Goal: Information Seeking & Learning: Learn about a topic

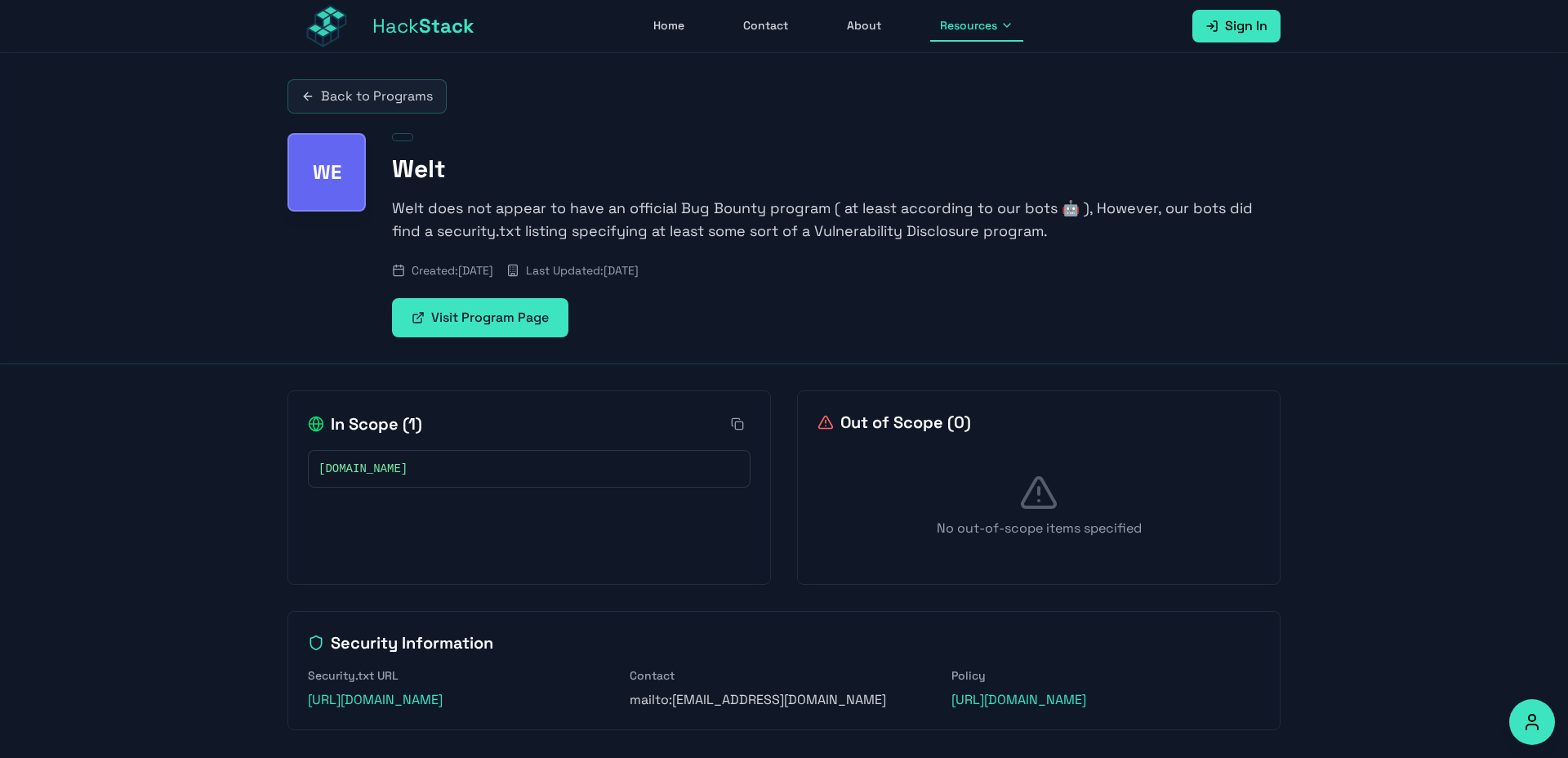
click at [416, 33] on span "Hack Stack" at bounding box center [423, 26] width 102 height 26
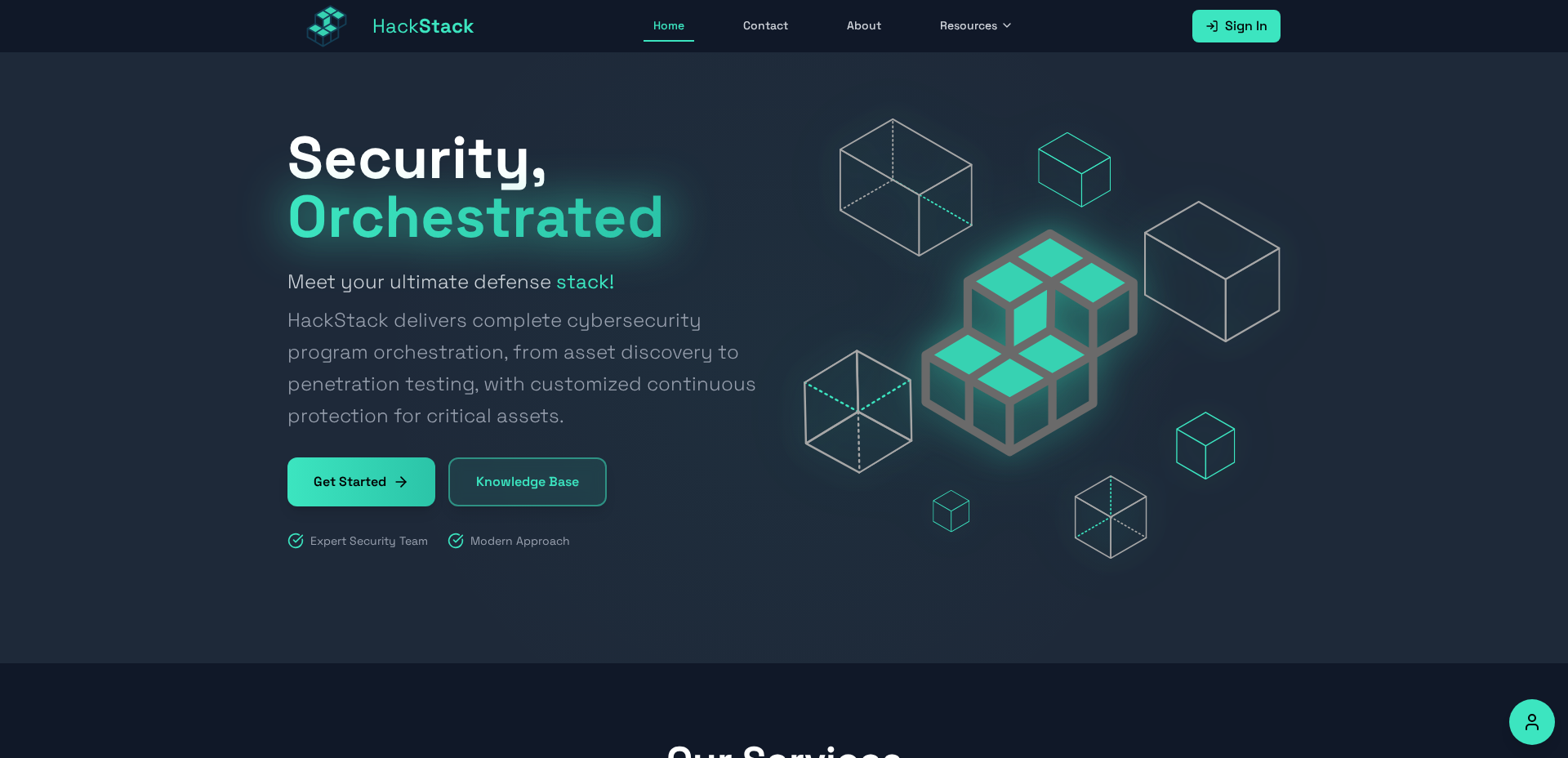
click at [1227, 23] on span "Sign In" at bounding box center [1246, 26] width 43 height 20
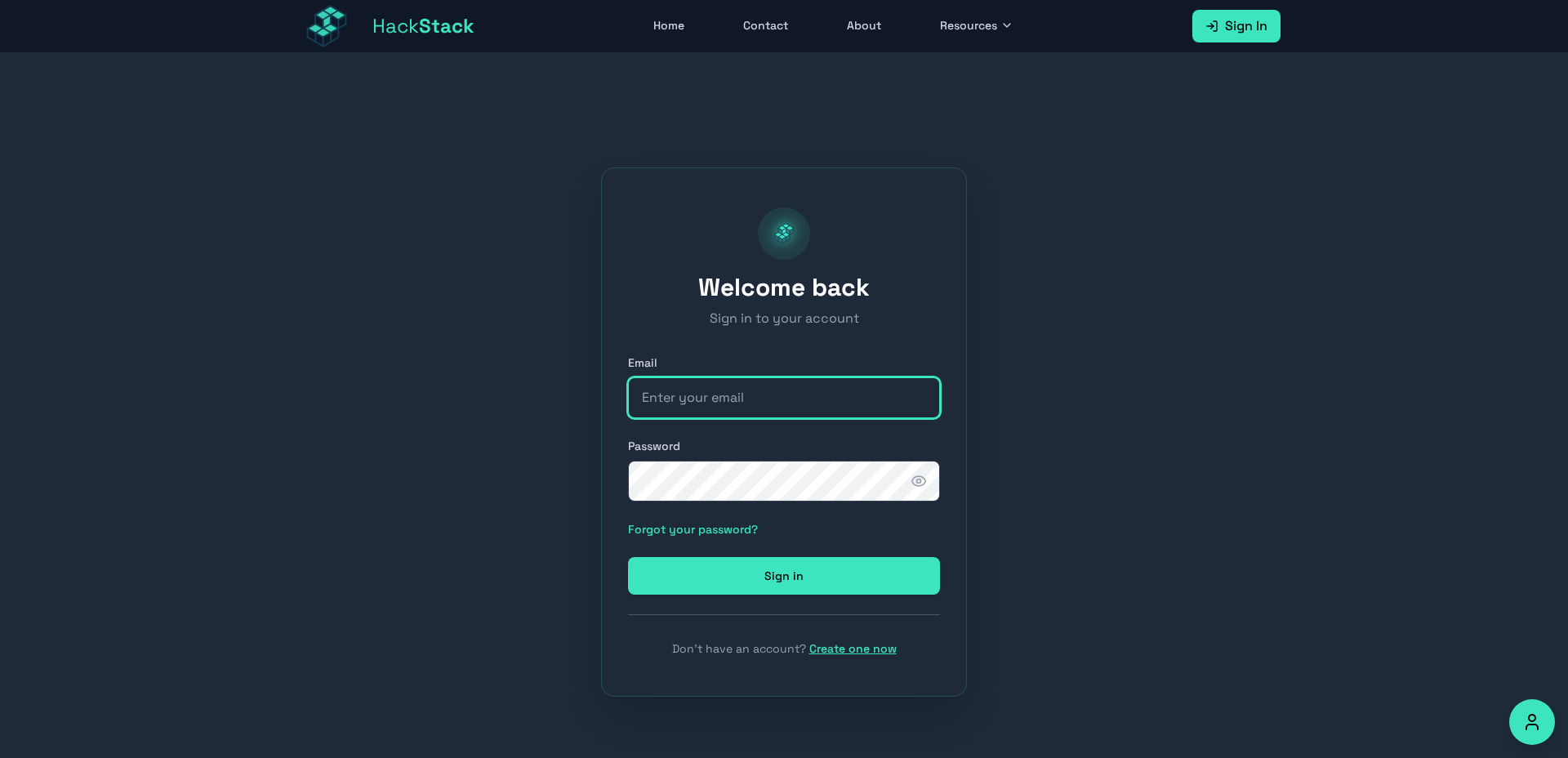
click at [766, 393] on input "email" at bounding box center [784, 397] width 312 height 41
type input "shadyfarouk1986@gmail.com"
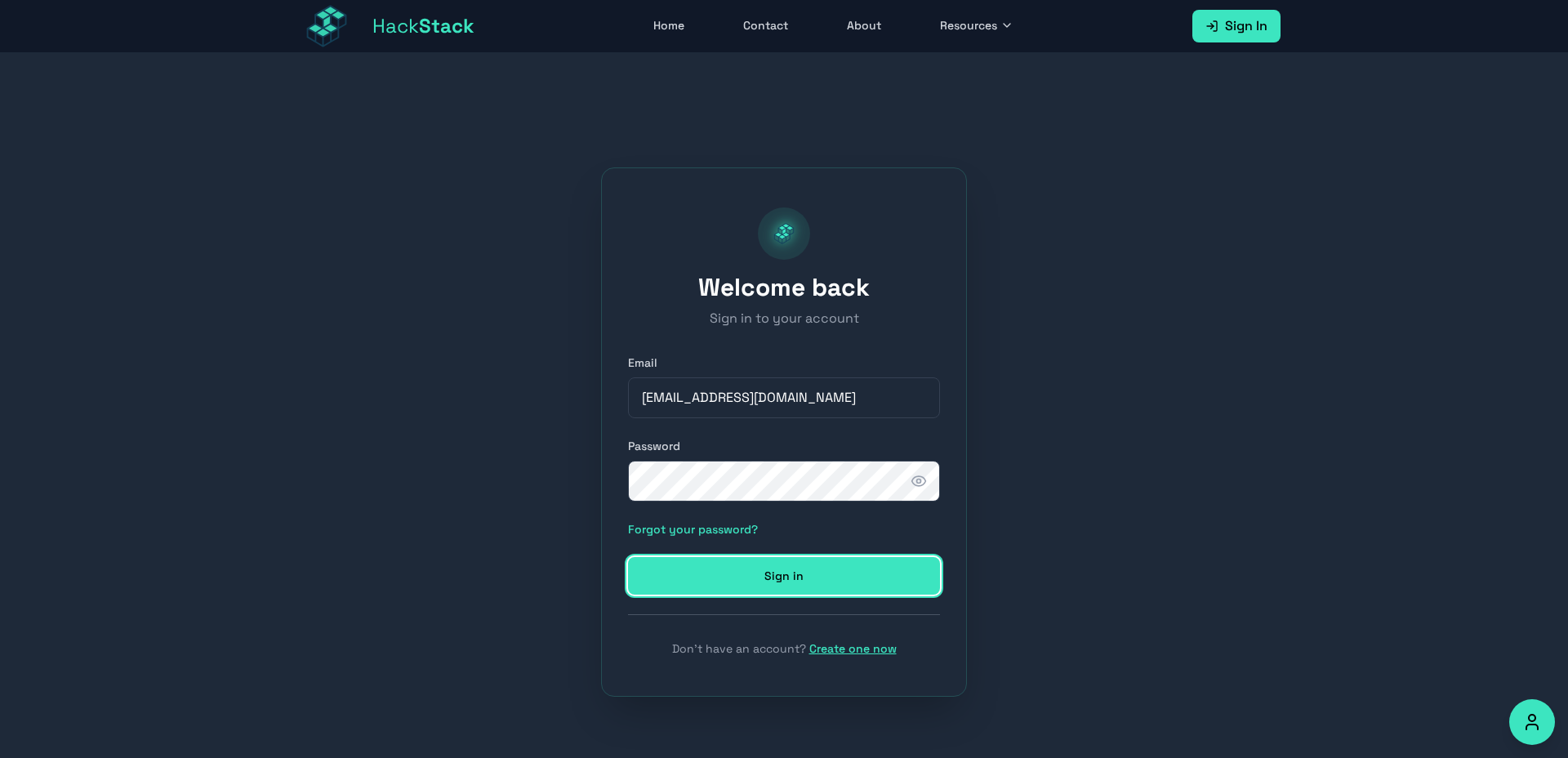
drag, startPoint x: 836, startPoint y: 567, endPoint x: 924, endPoint y: 579, distance: 88.8
click at [835, 567] on button "Sign in" at bounding box center [784, 576] width 312 height 38
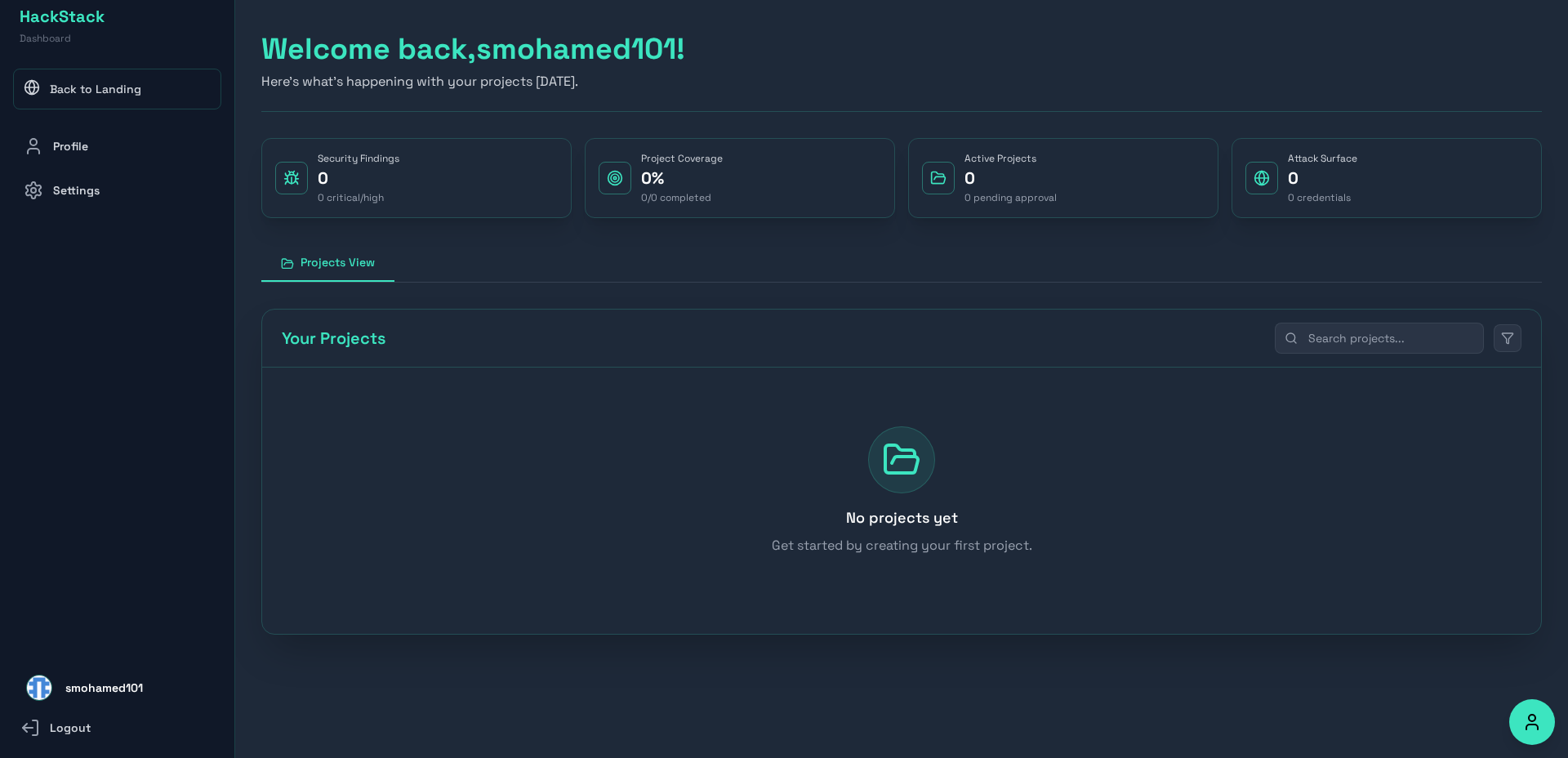
click at [109, 89] on link "Back to Landing" at bounding box center [117, 89] width 208 height 41
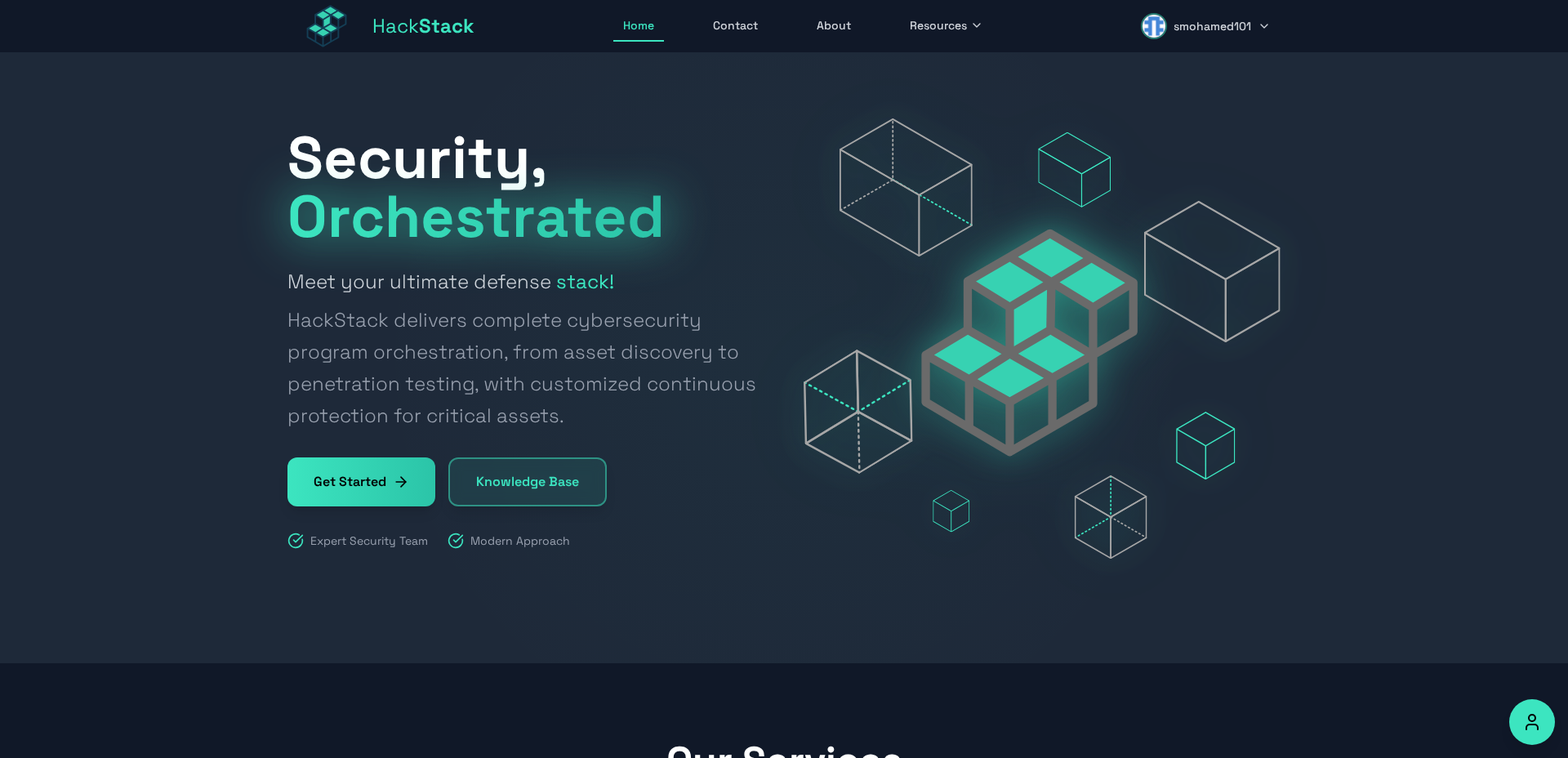
click at [400, 488] on icon at bounding box center [401, 481] width 16 height 16
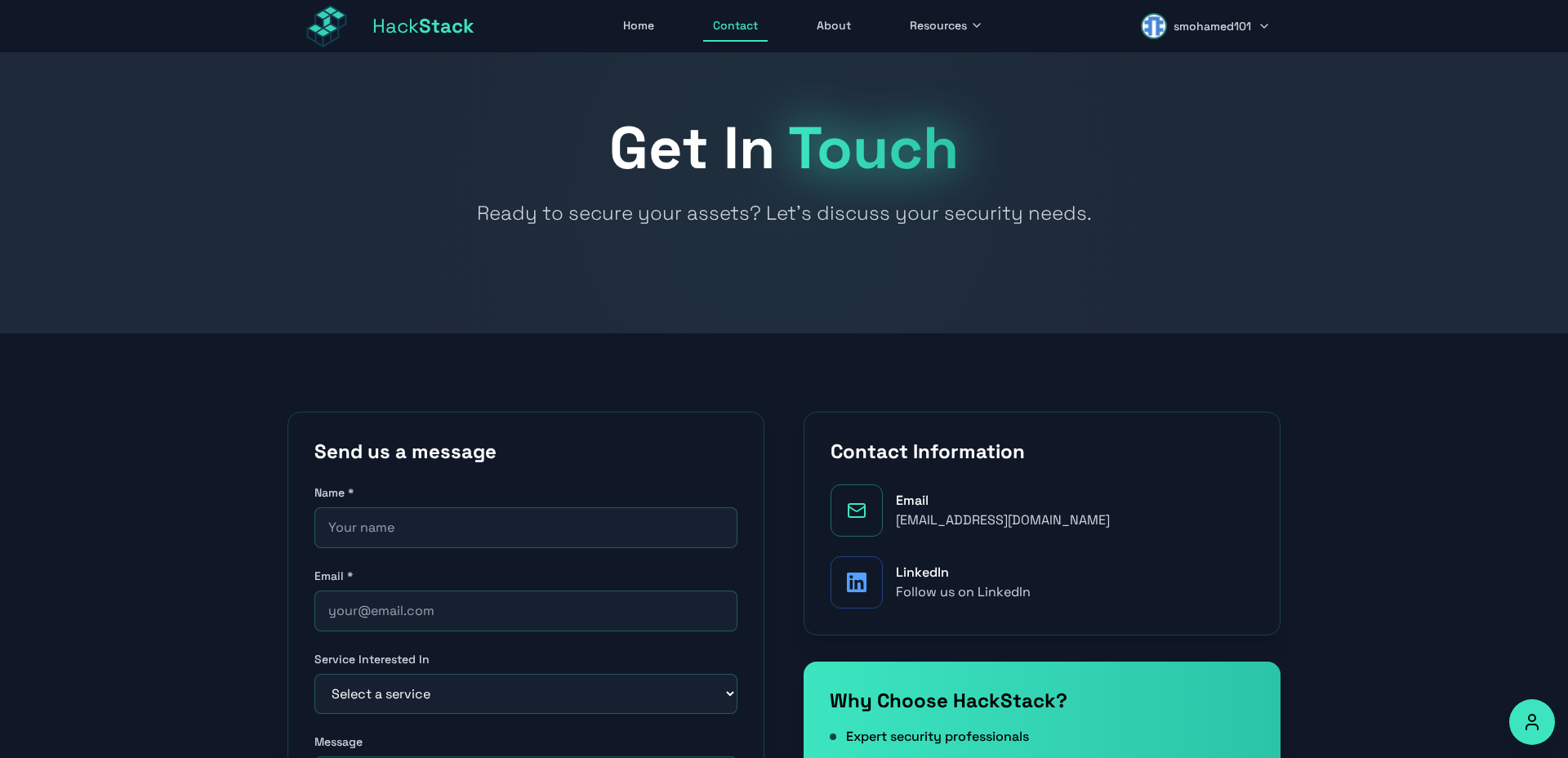
click at [658, 31] on link "Home" at bounding box center [639, 26] width 51 height 31
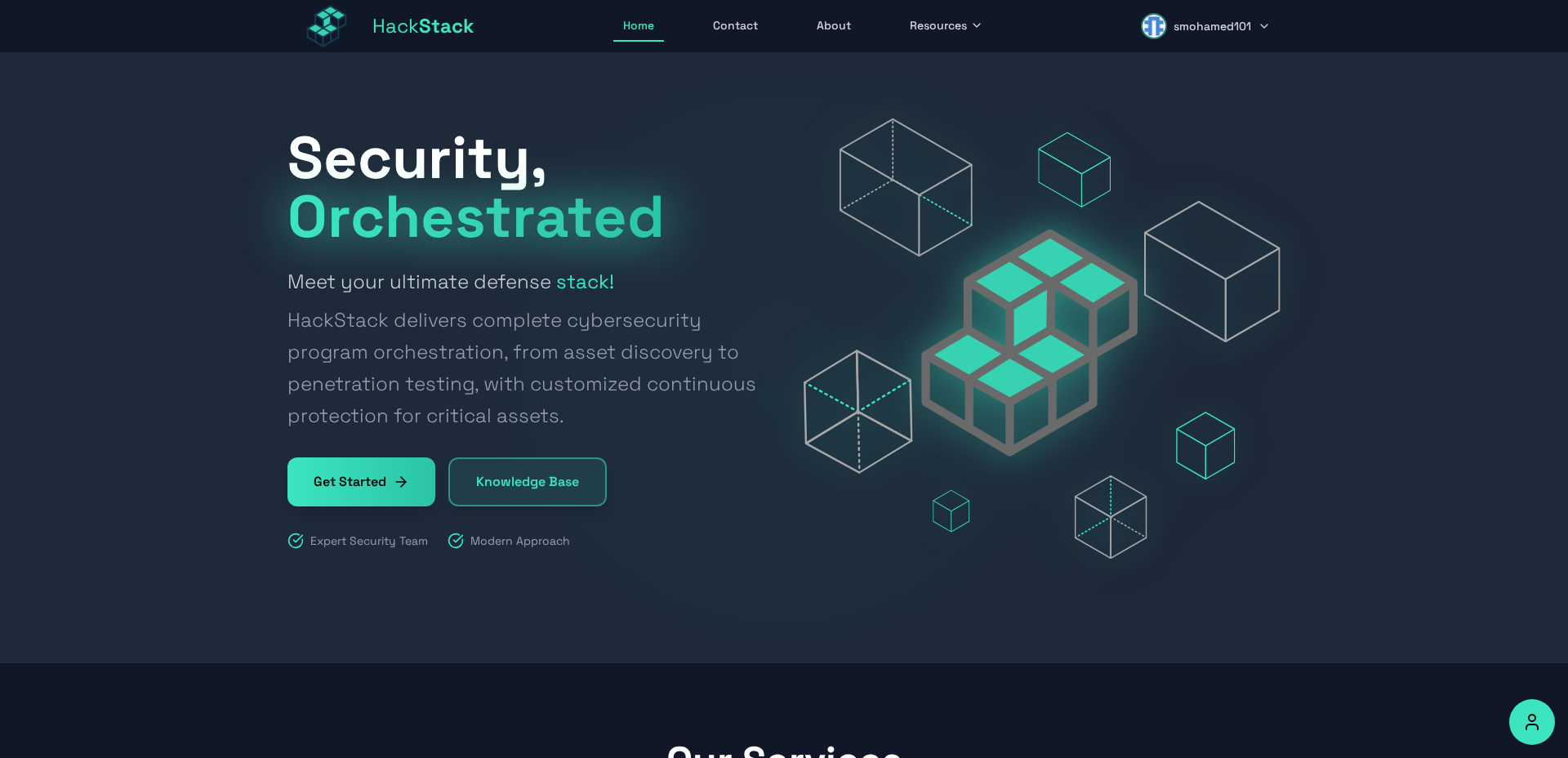
click at [531, 484] on link "Knowledge Base" at bounding box center [527, 482] width 159 height 49
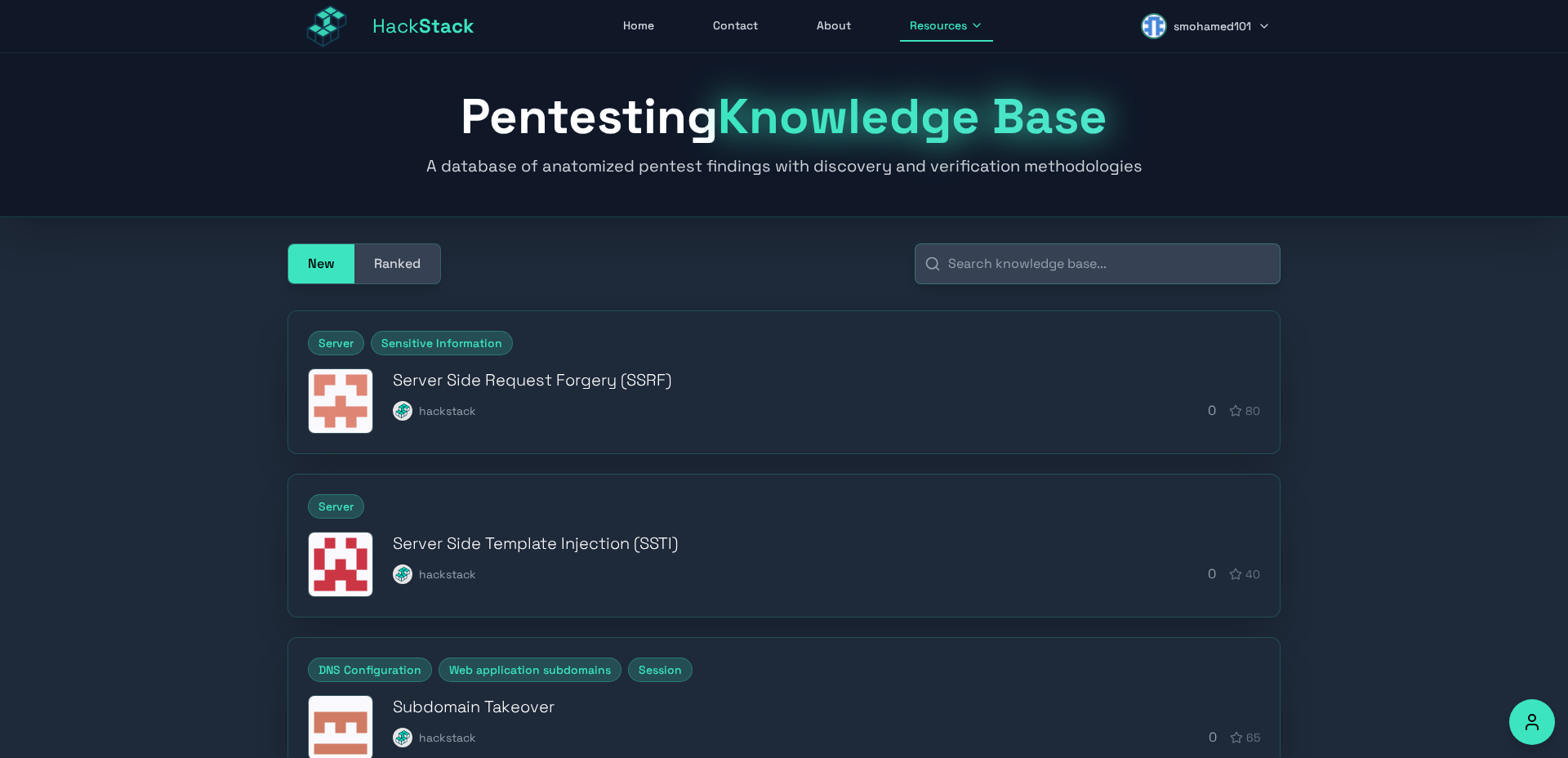
click at [420, 271] on button "Ranked" at bounding box center [397, 263] width 86 height 39
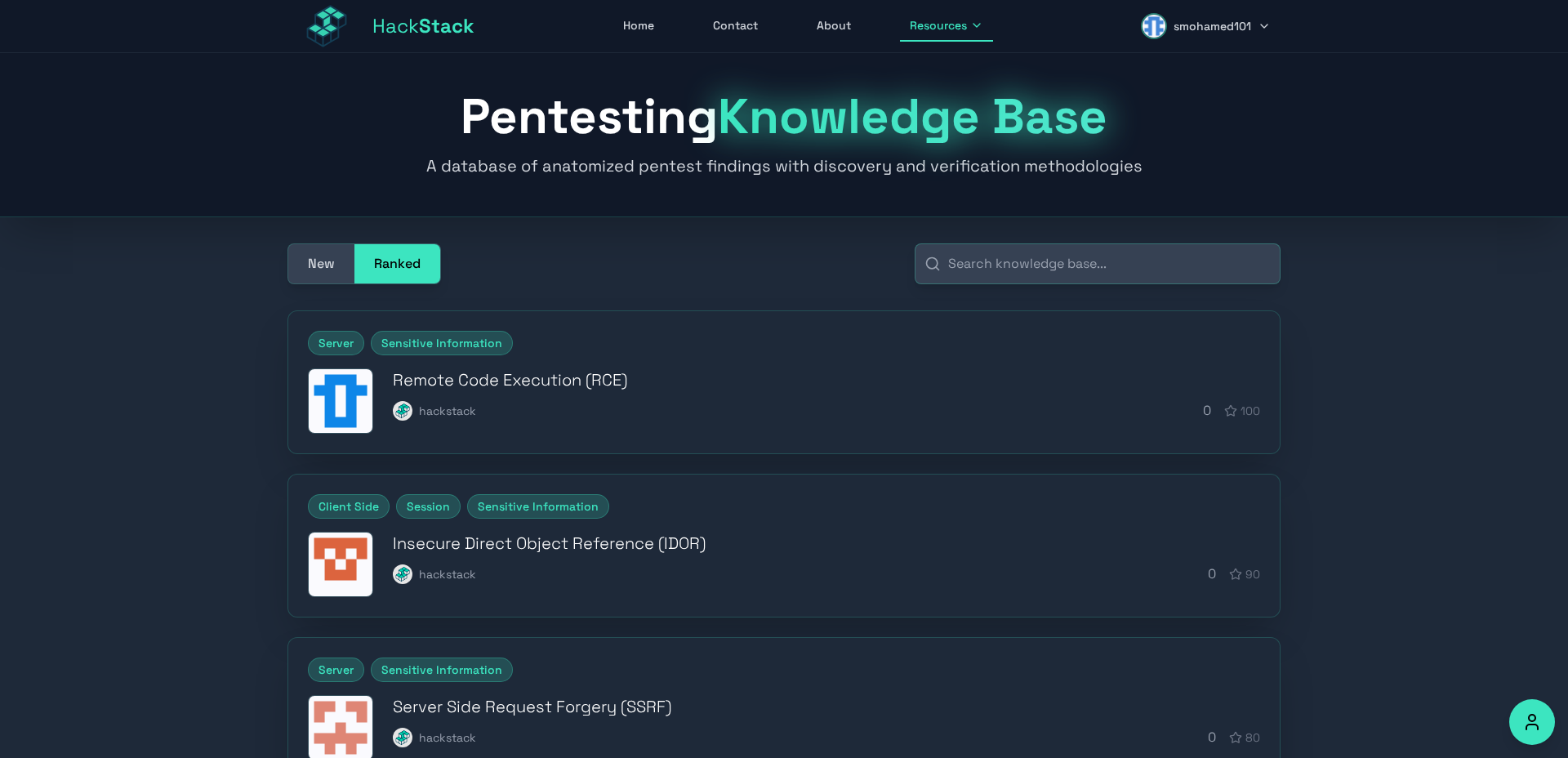
click at [639, 31] on link "Home" at bounding box center [639, 26] width 51 height 31
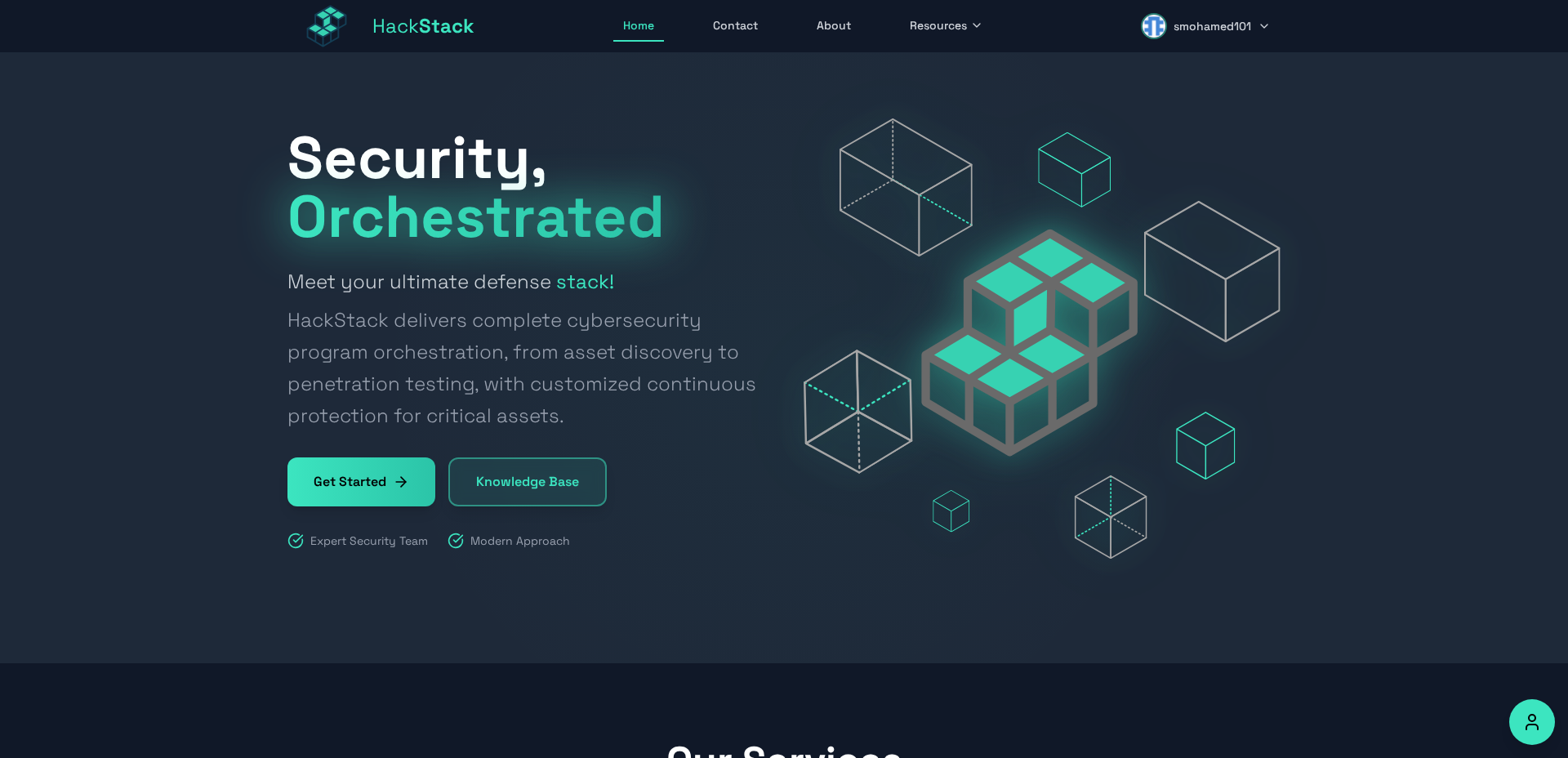
click at [943, 27] on span "Resources" at bounding box center [939, 25] width 57 height 16
click at [1008, 150] on link "Bug Bounty Programs" at bounding box center [991, 139] width 181 height 36
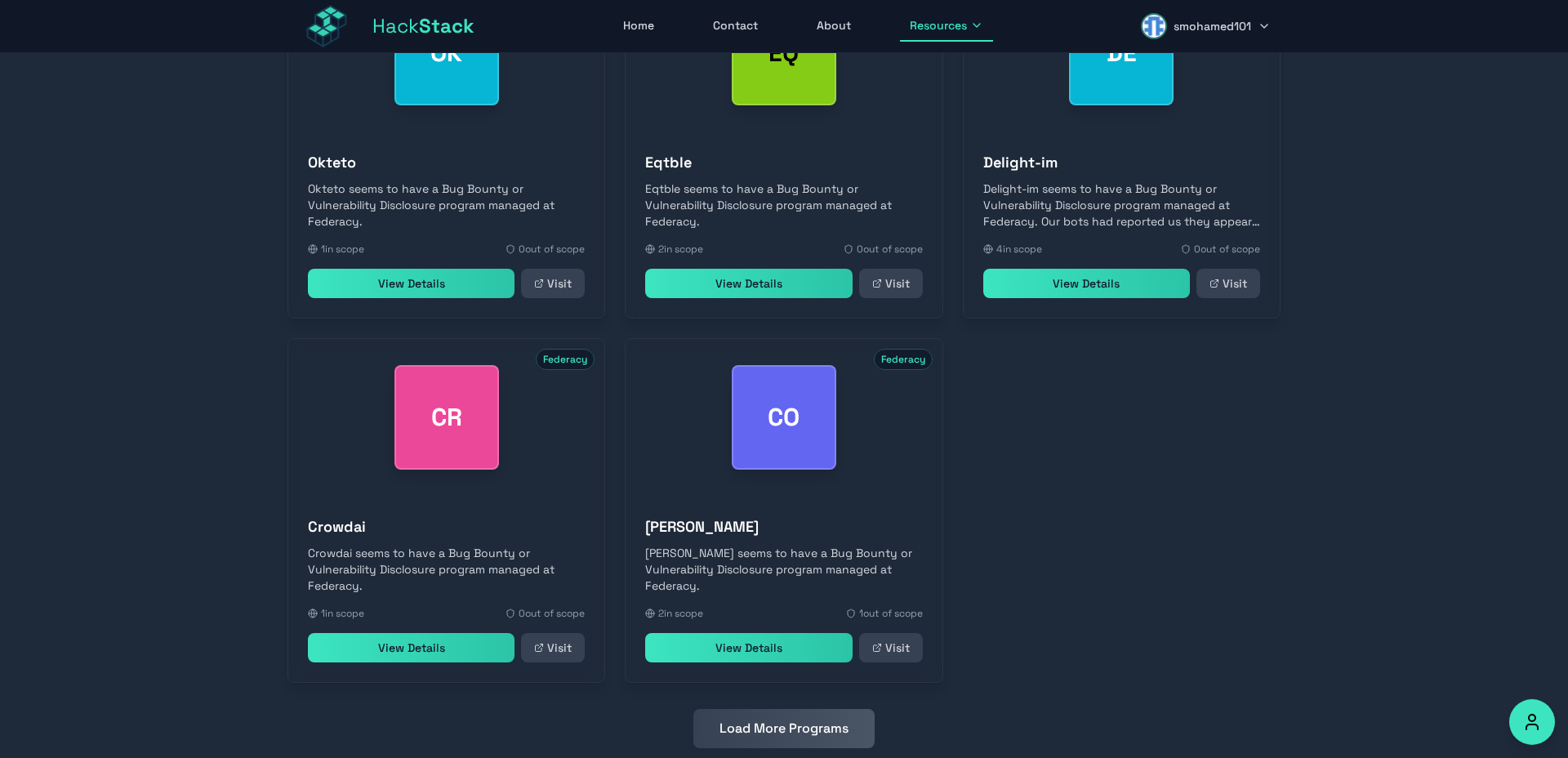
scroll to position [563, 0]
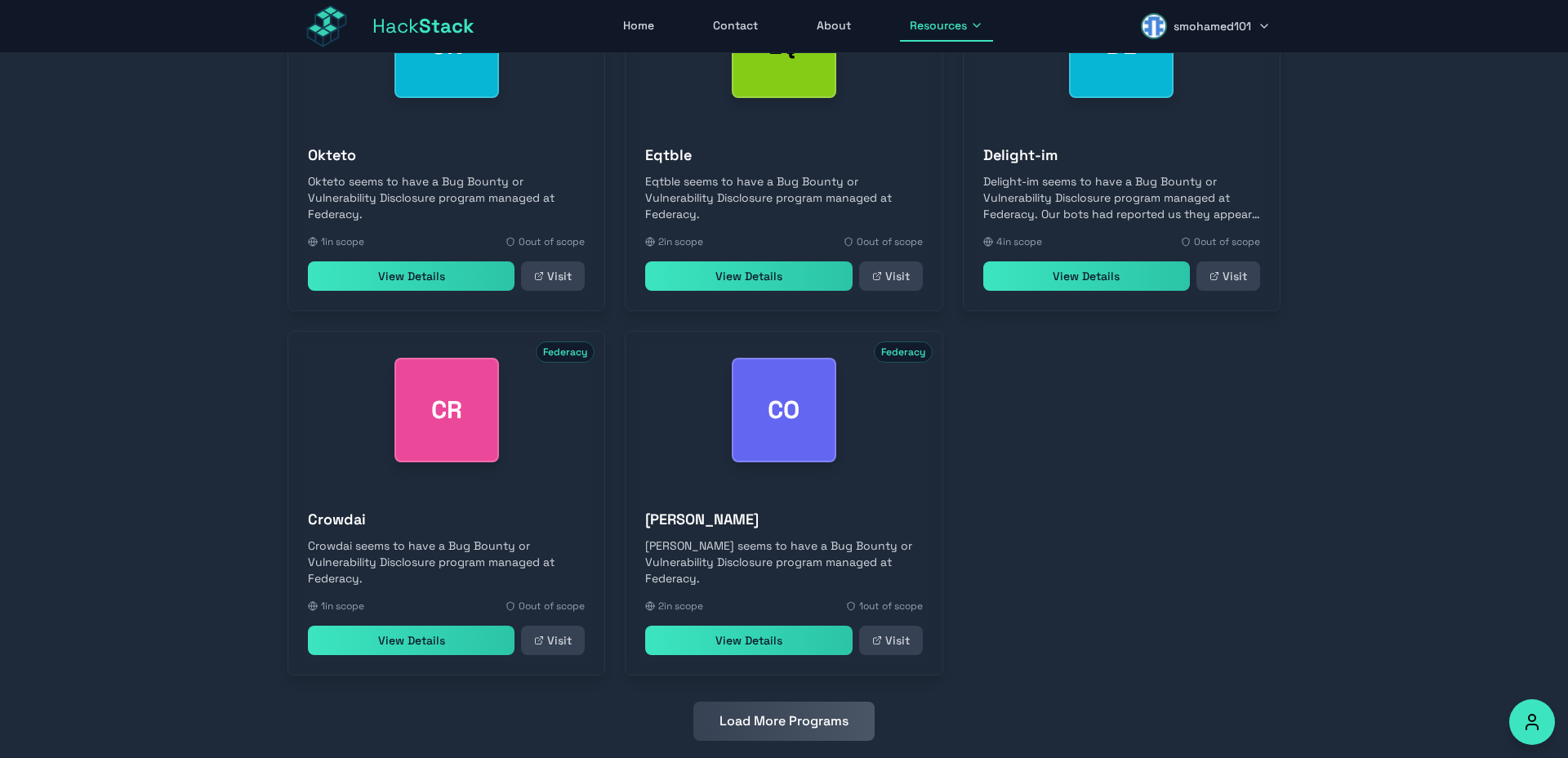
click at [801, 727] on button "Load More Programs" at bounding box center [784, 720] width 181 height 39
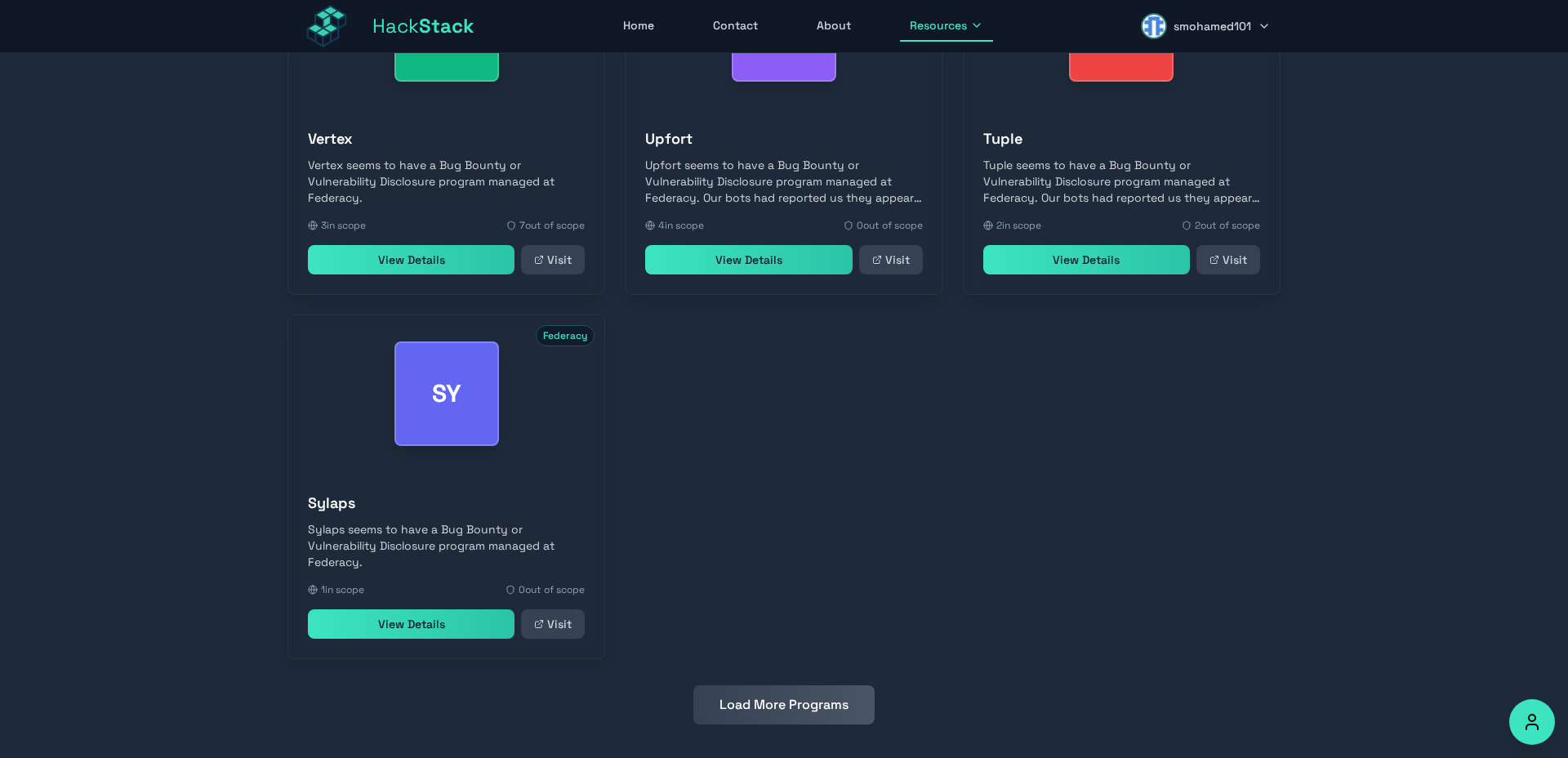
scroll to position [1327, 0]
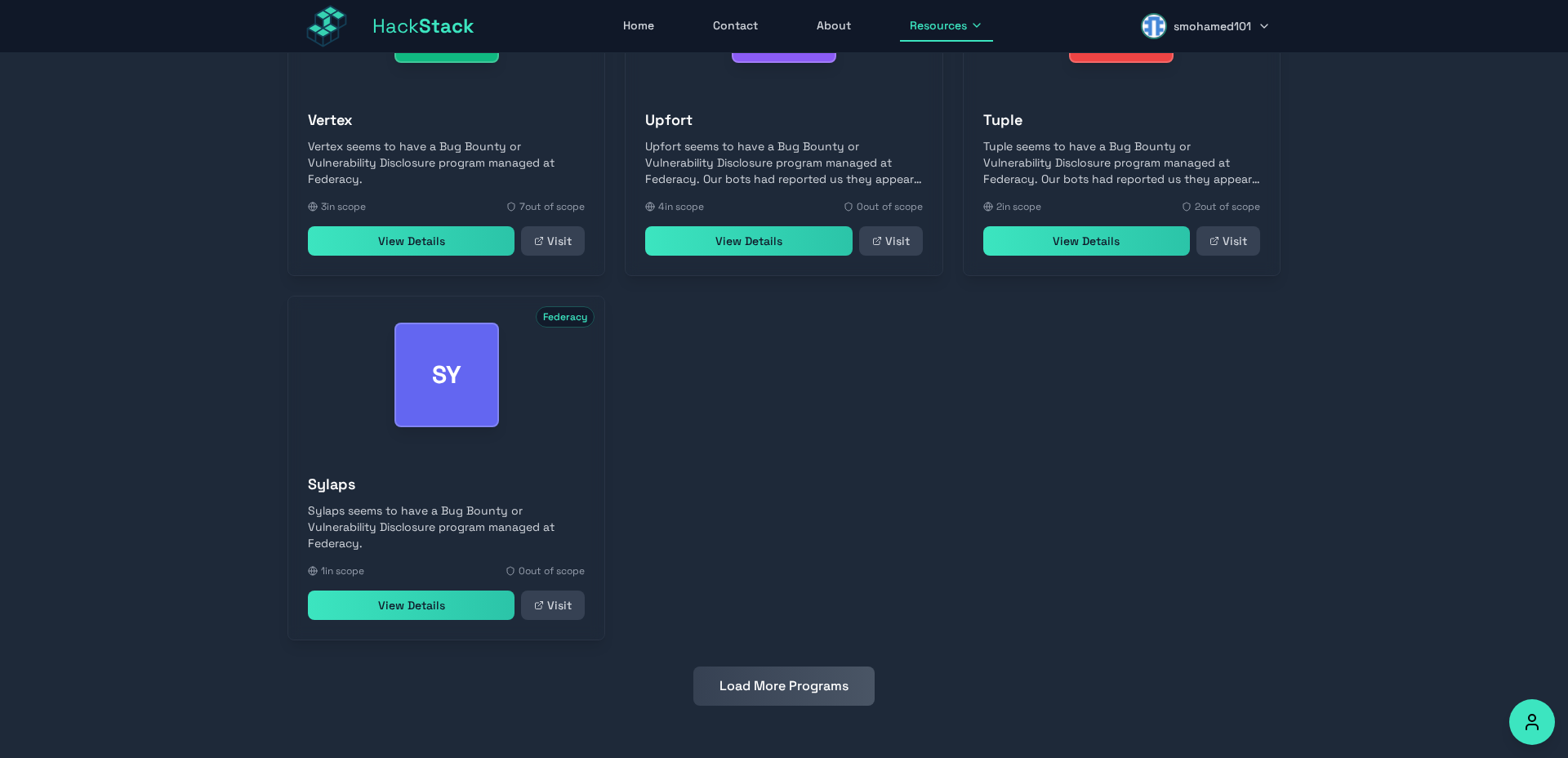
click at [791, 704] on button "Load More Programs" at bounding box center [784, 685] width 181 height 39
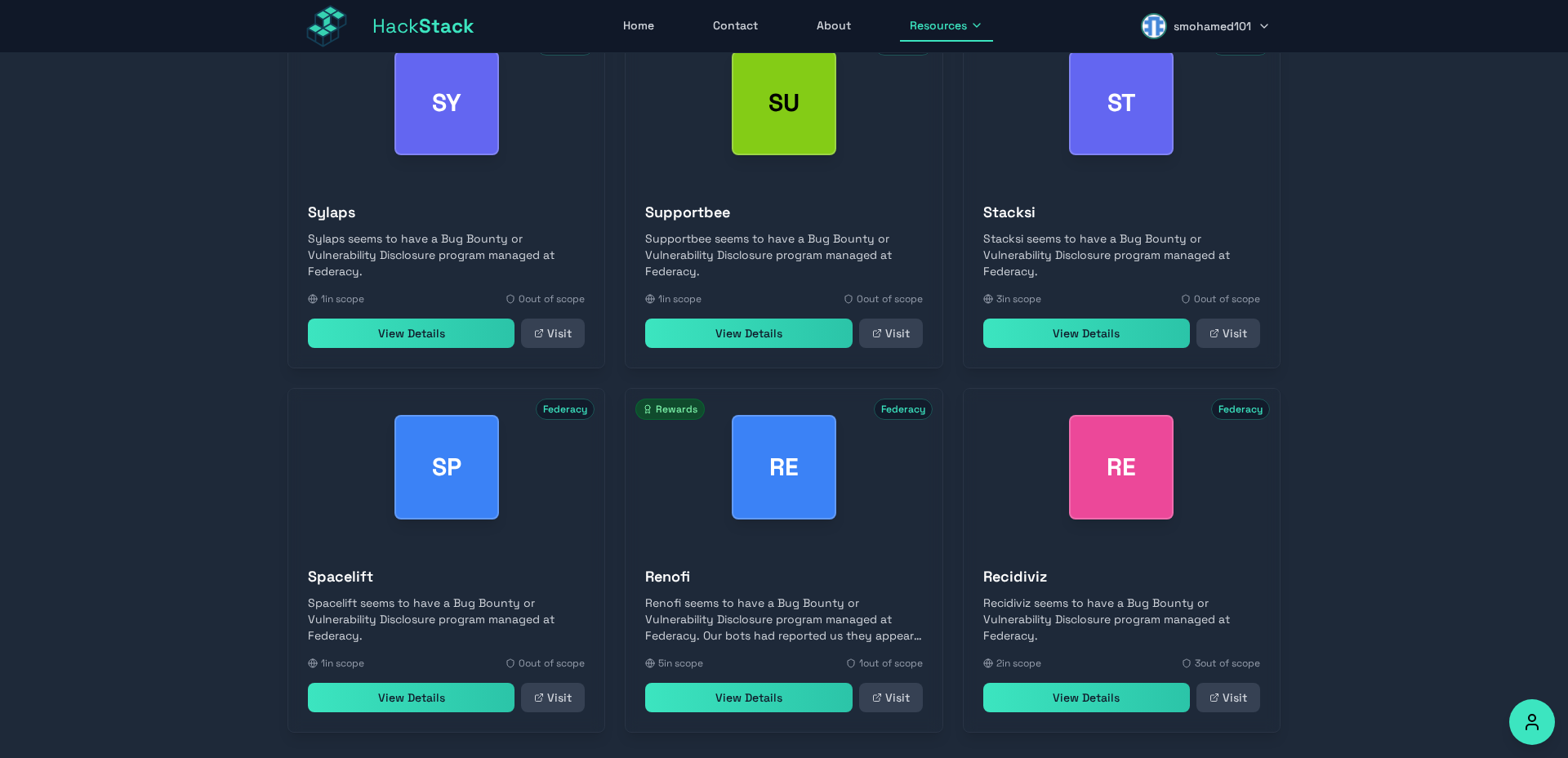
scroll to position [1665, 0]
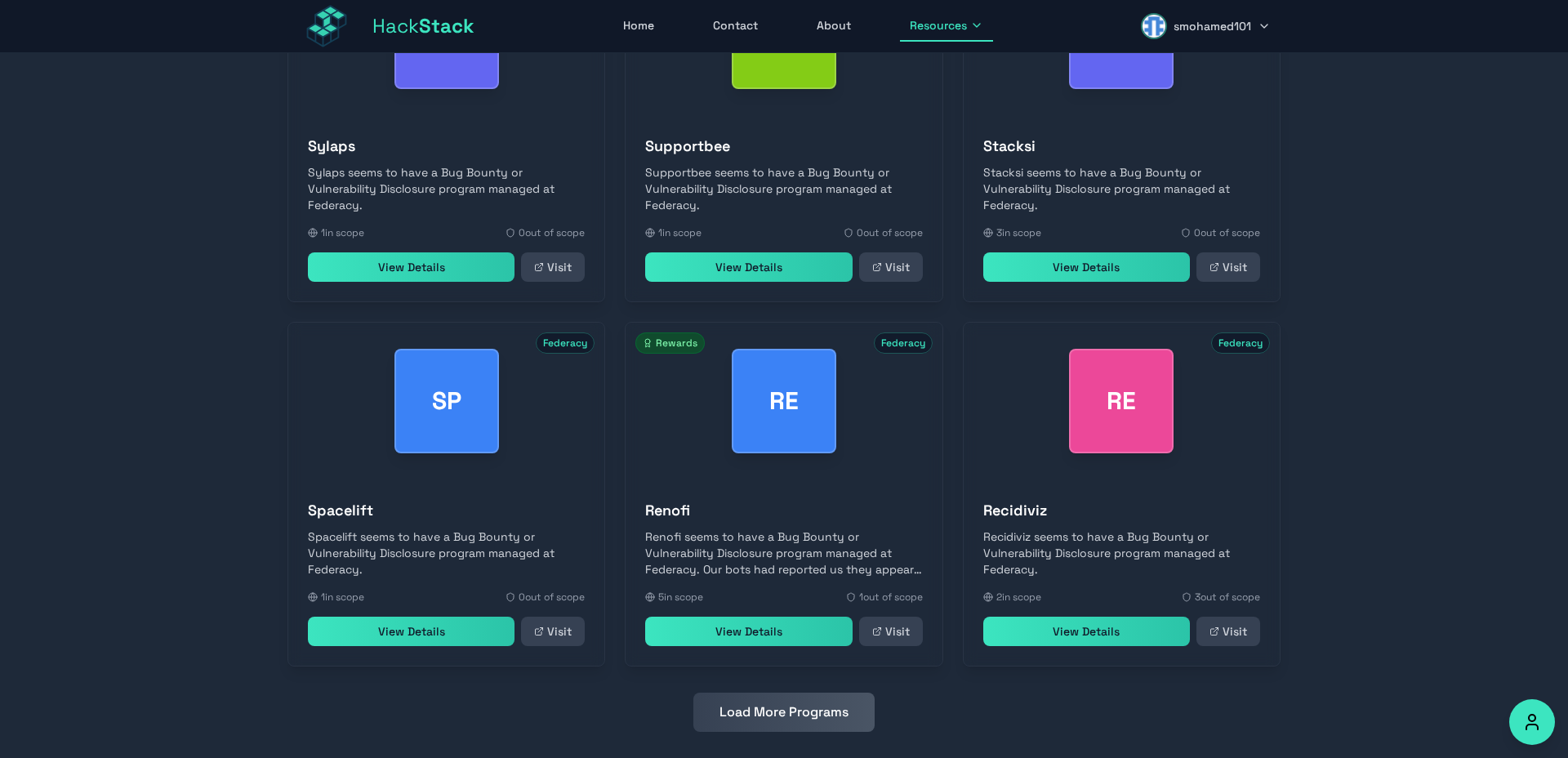
click at [756, 715] on button "Load More Programs" at bounding box center [784, 712] width 181 height 39
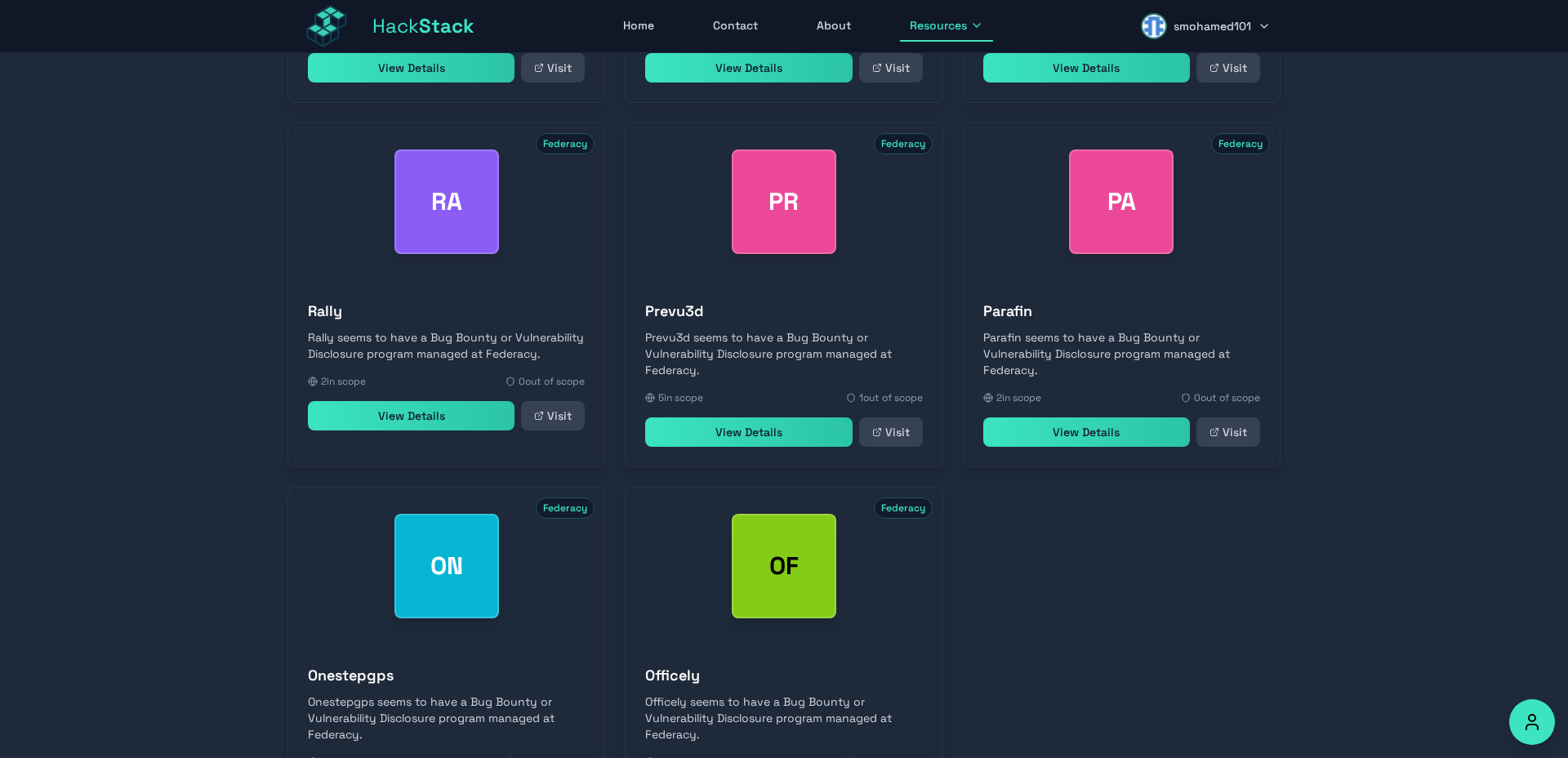
scroll to position [2420, 0]
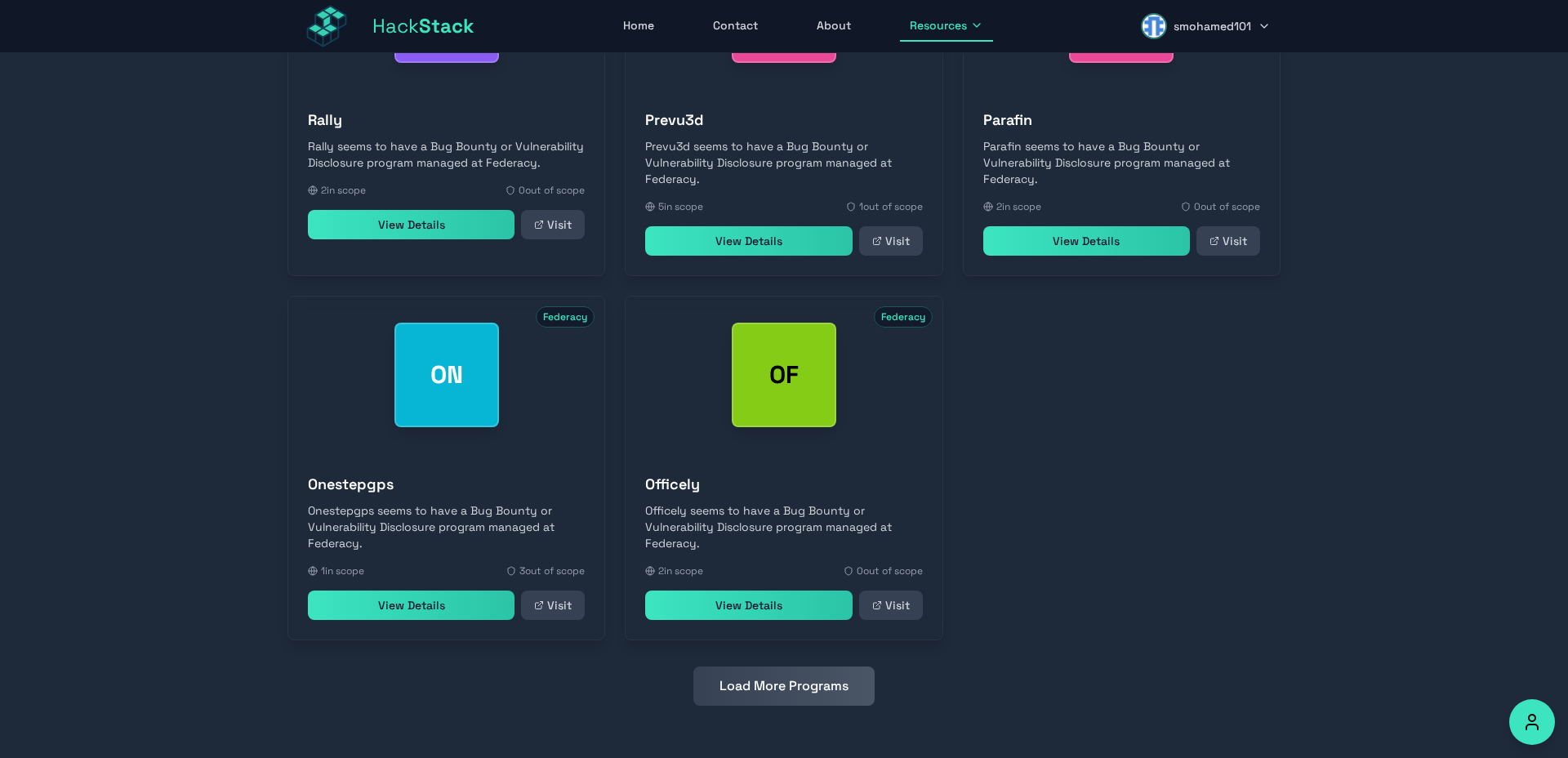
drag, startPoint x: 738, startPoint y: 703, endPoint x: 790, endPoint y: 702, distance: 52.0
click at [738, 702] on button "Load More Programs" at bounding box center [784, 685] width 181 height 39
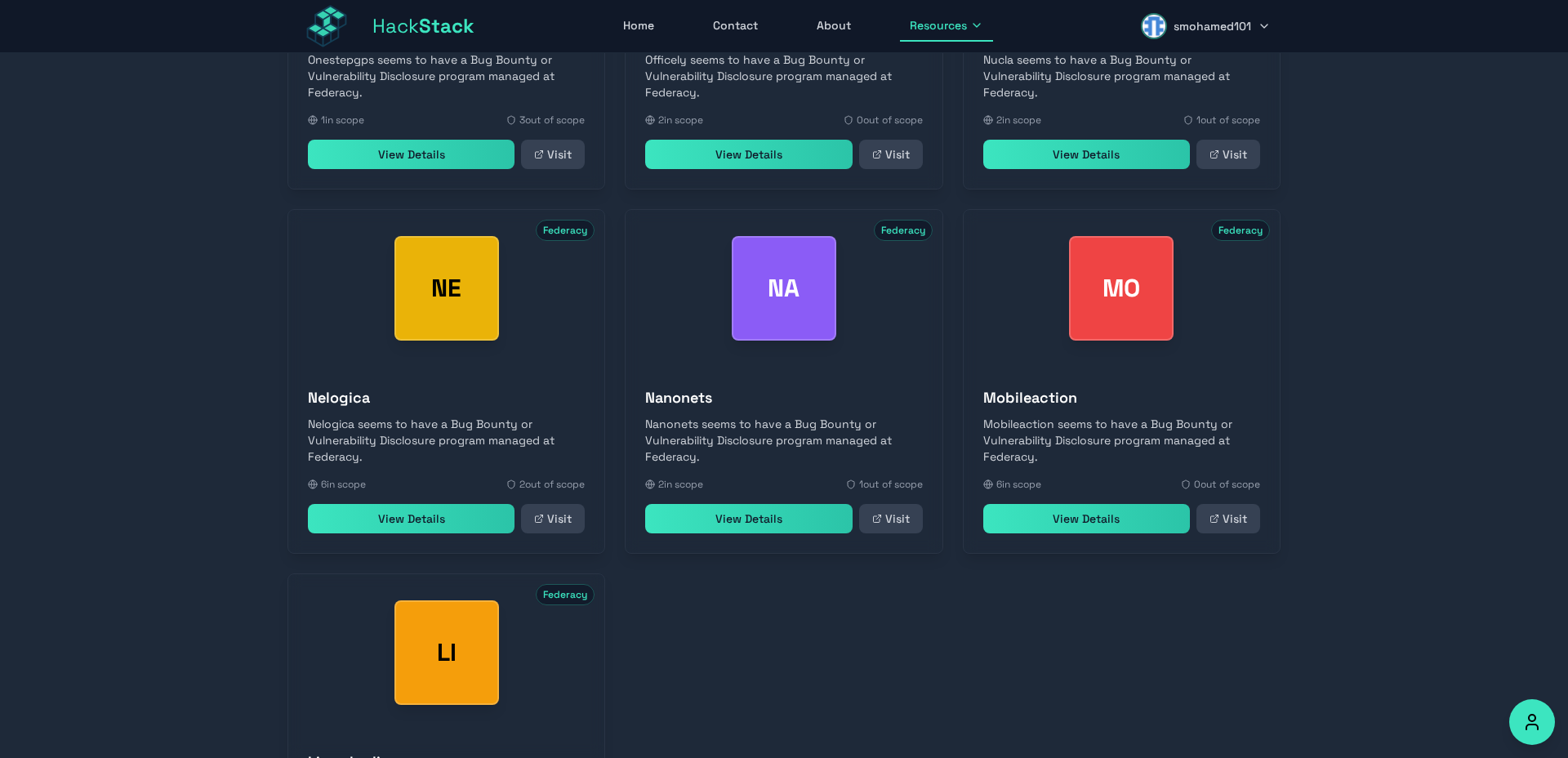
scroll to position [3148, 0]
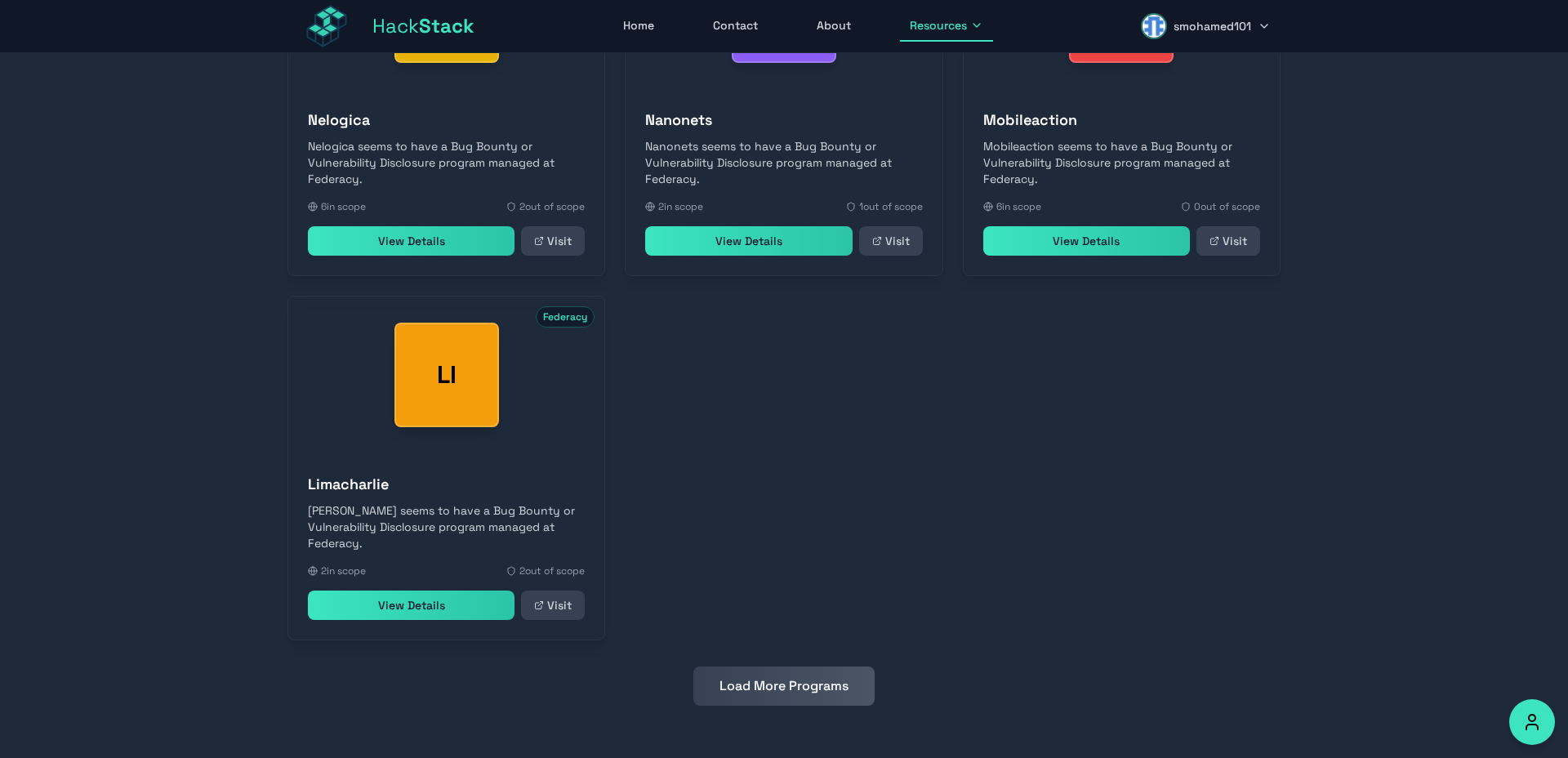
click at [758, 683] on button "Load More Programs" at bounding box center [784, 685] width 181 height 39
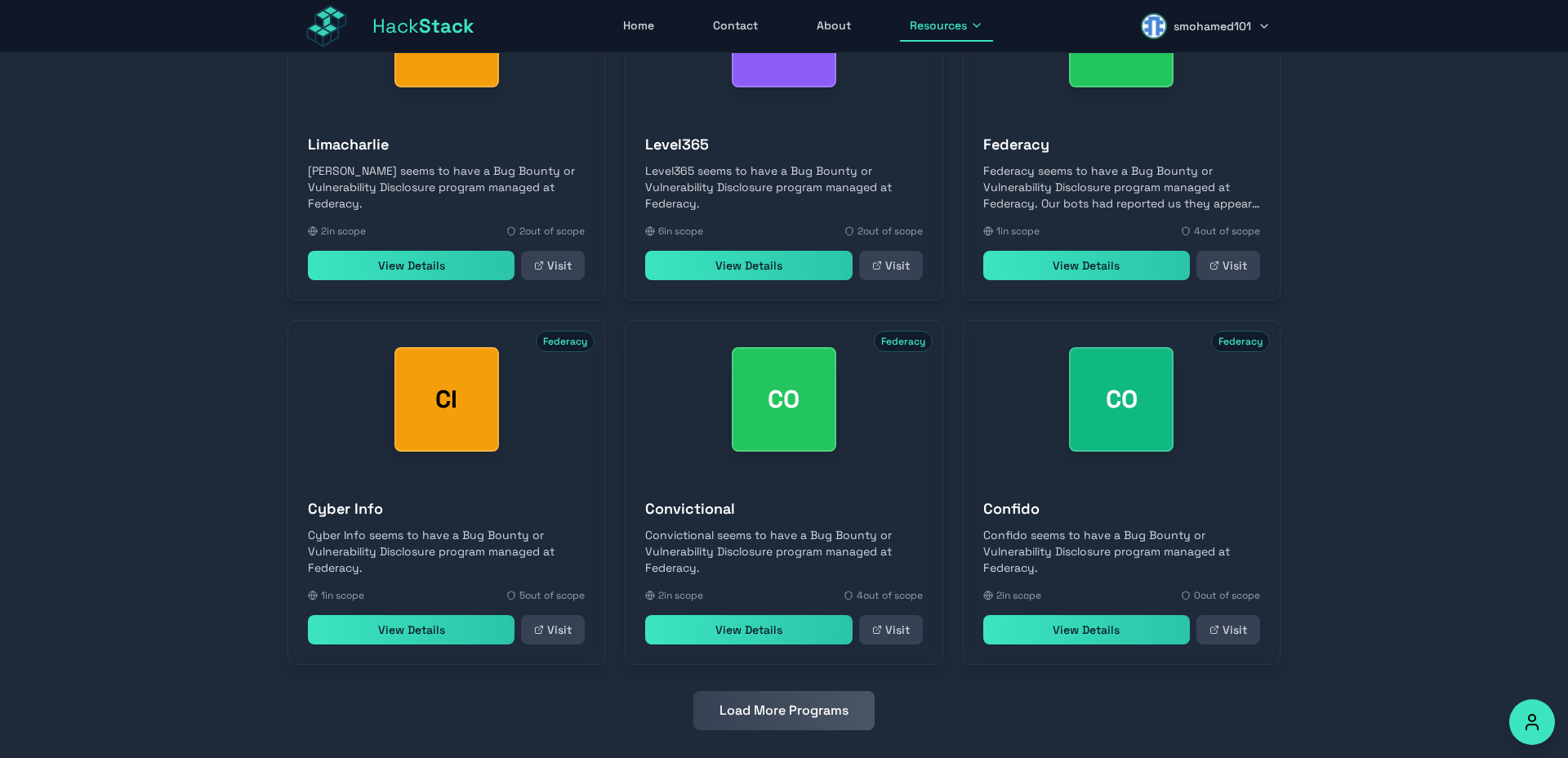
scroll to position [3513, 0]
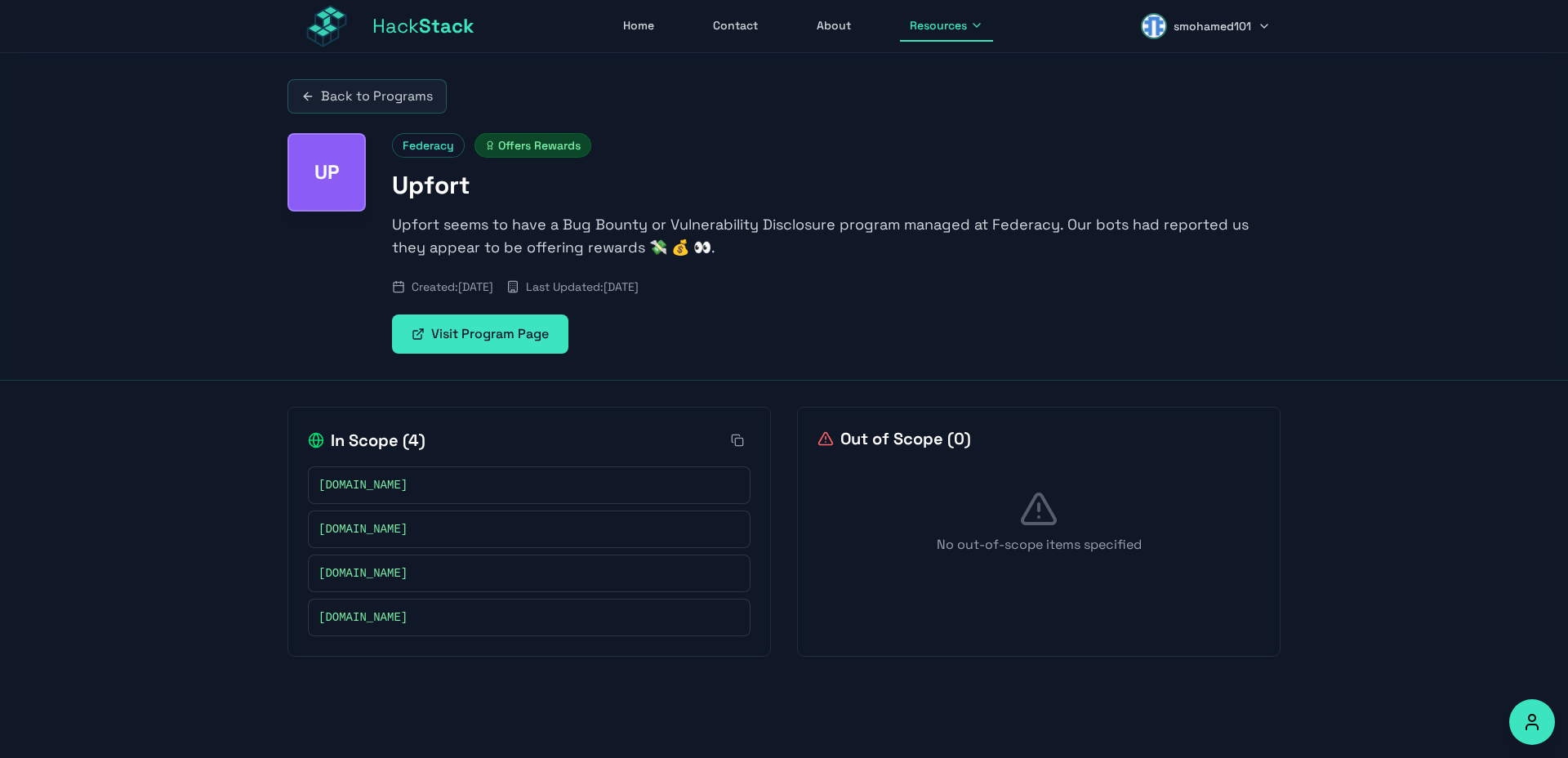
click at [513, 334] on link "Visit Program Page" at bounding box center [480, 334] width 177 height 39
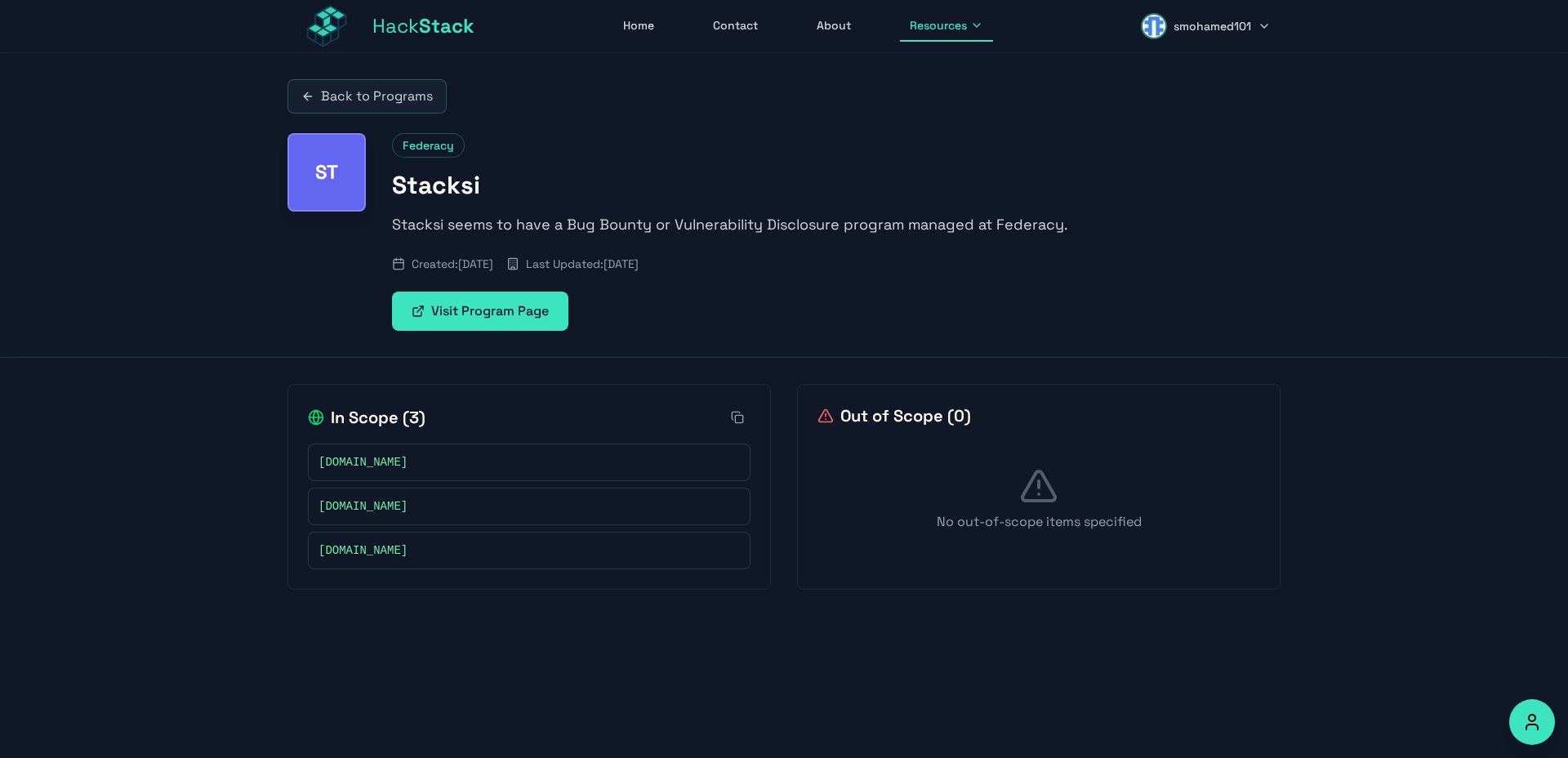
click at [405, 92] on link "Back to Programs" at bounding box center [367, 96] width 160 height 34
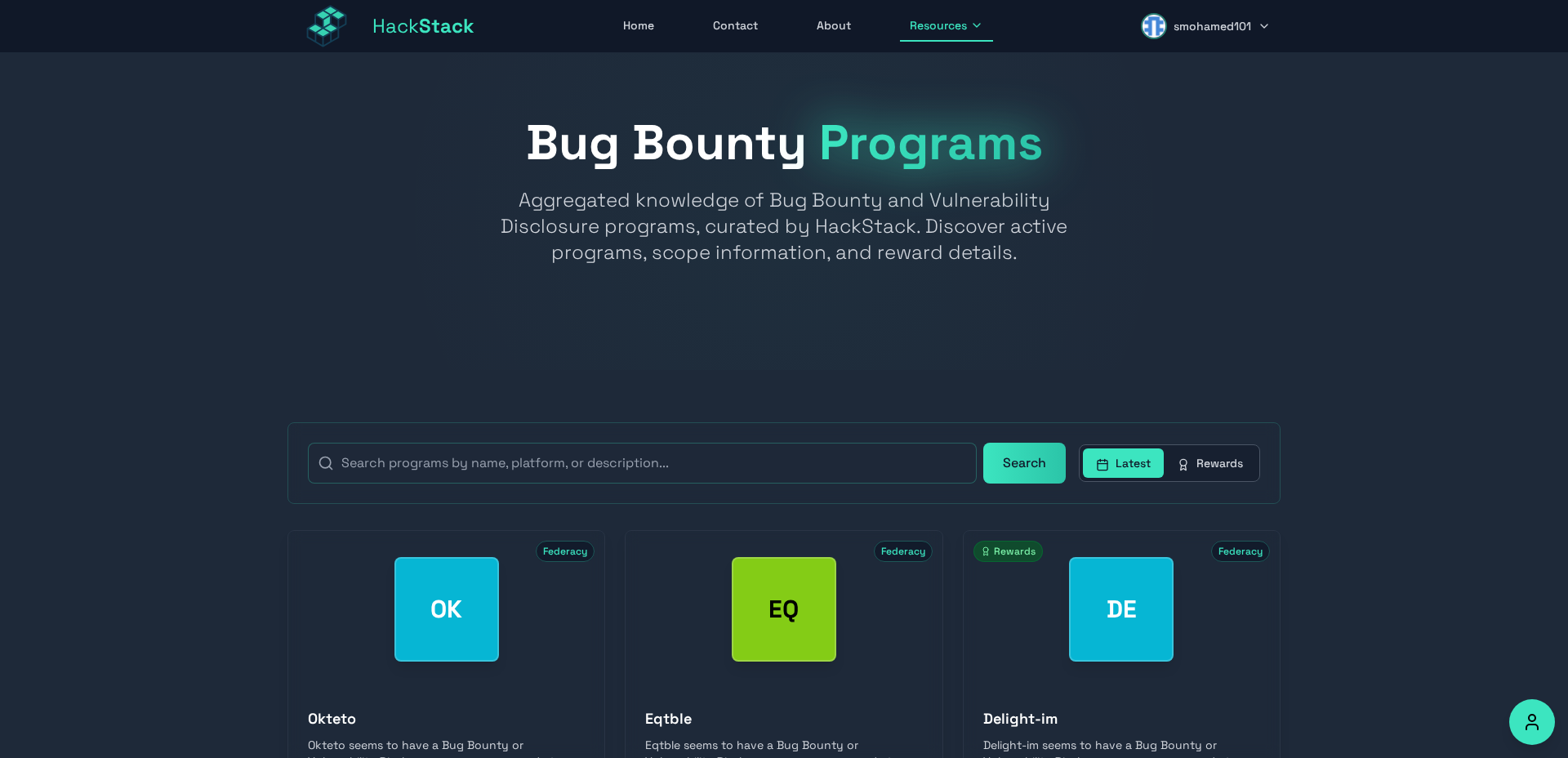
click at [648, 28] on link "Home" at bounding box center [639, 26] width 51 height 31
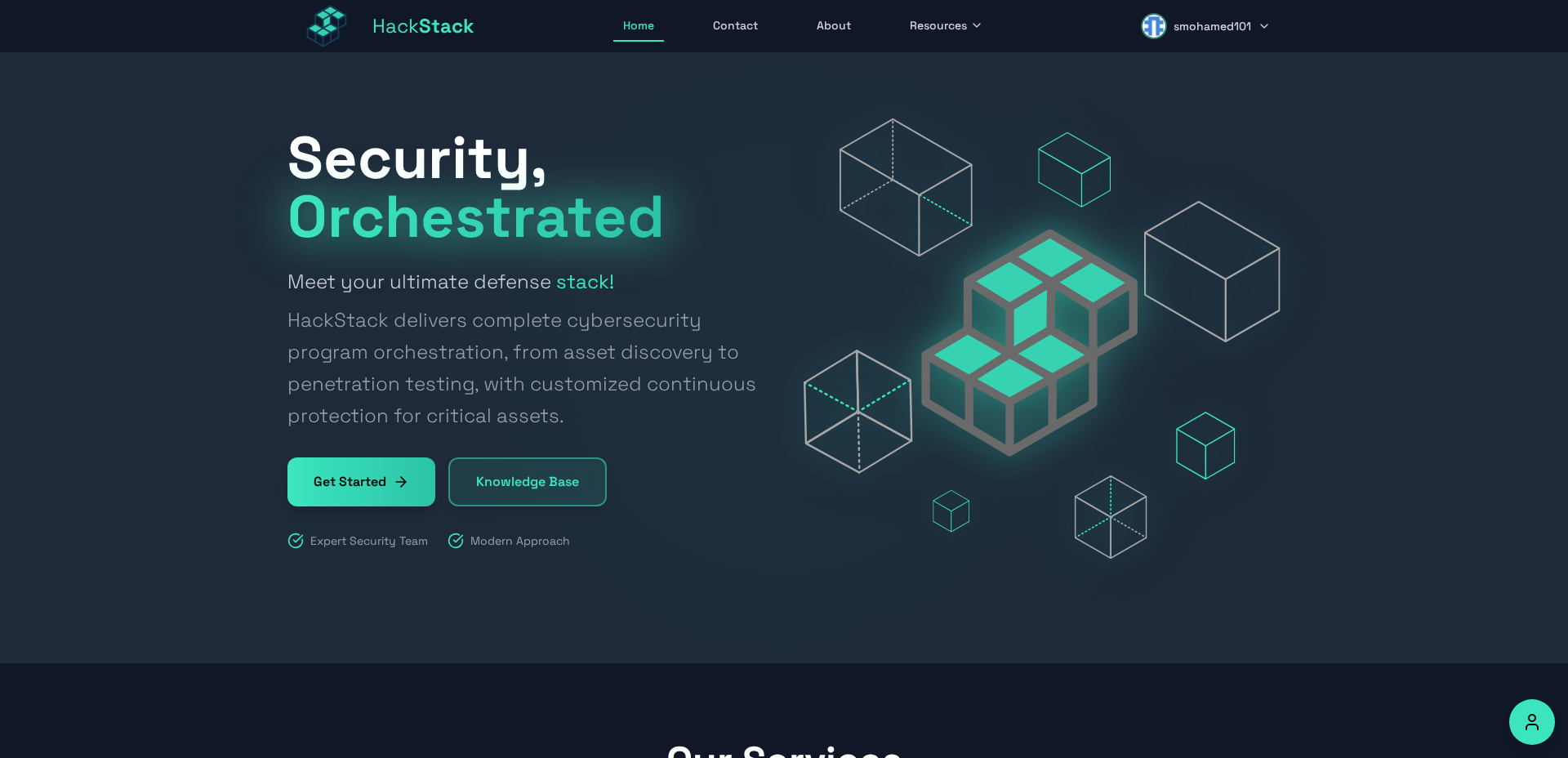
click at [929, 33] on span "Resources" at bounding box center [939, 25] width 57 height 16
click at [1031, 134] on link "Bug Bounty Programs" at bounding box center [991, 139] width 181 height 36
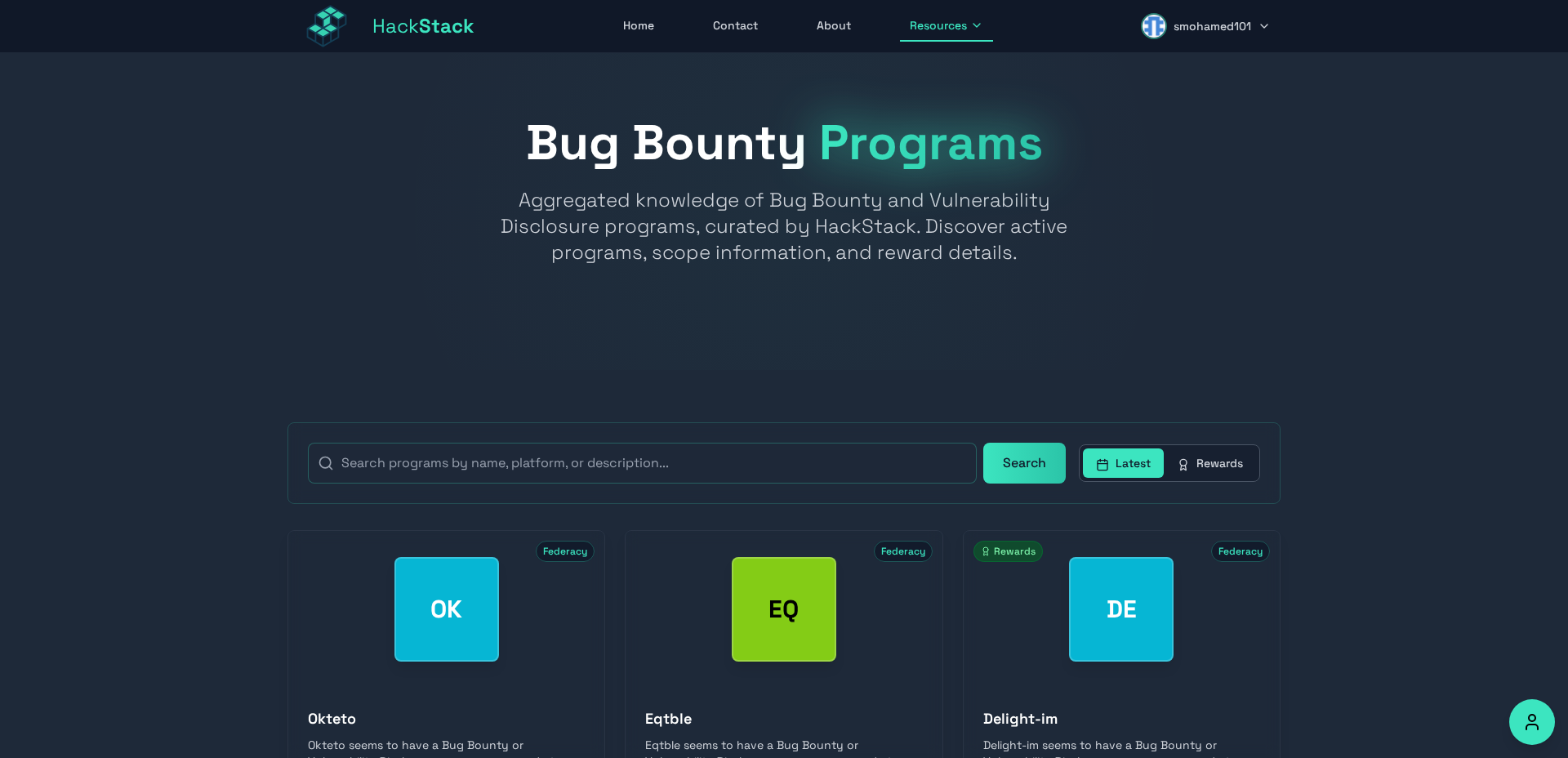
drag, startPoint x: 1239, startPoint y: 458, endPoint x: 1168, endPoint y: 469, distance: 71.8
click at [1236, 458] on button "Rewards" at bounding box center [1210, 462] width 93 height 29
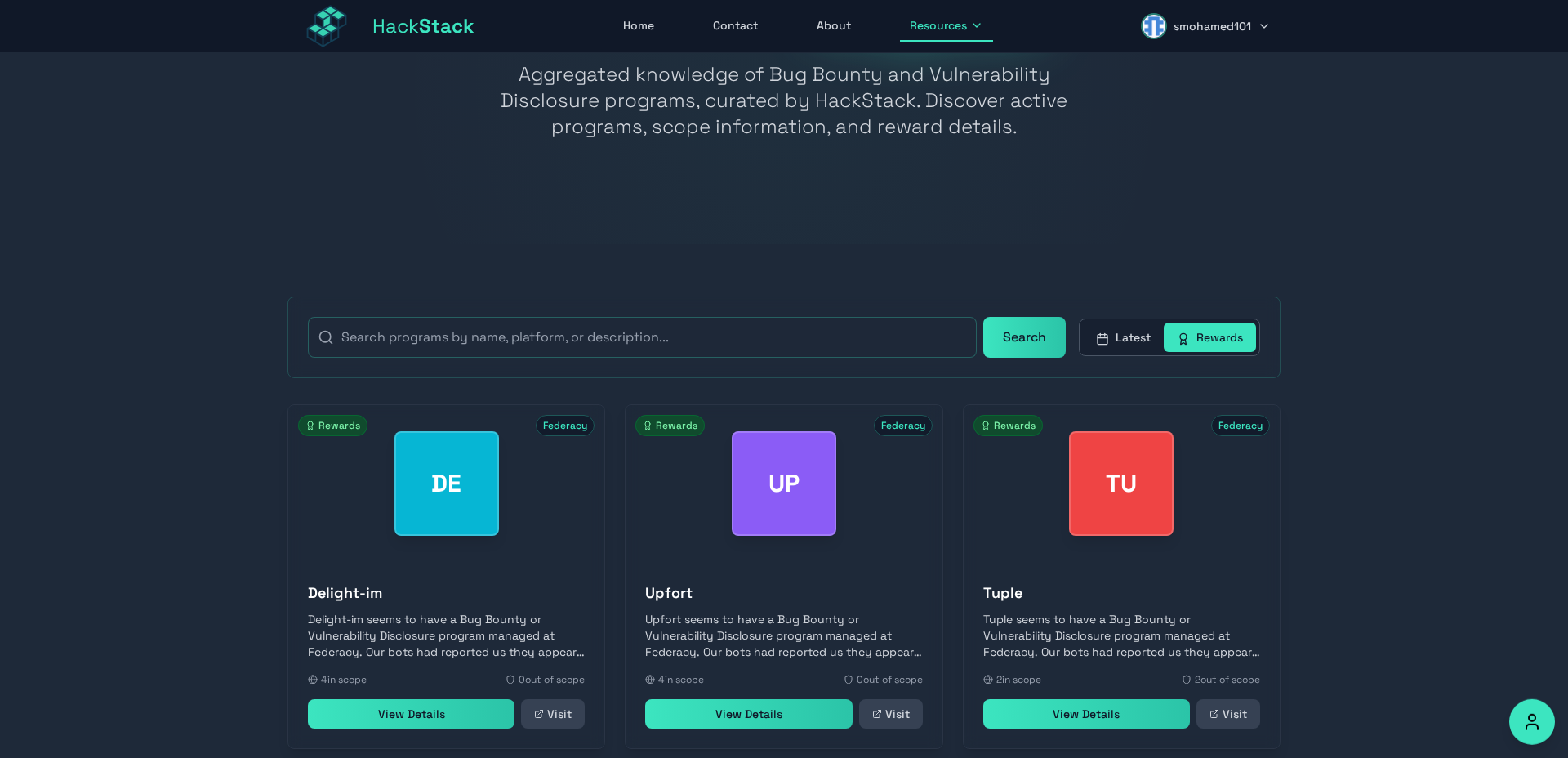
scroll to position [225, 0]
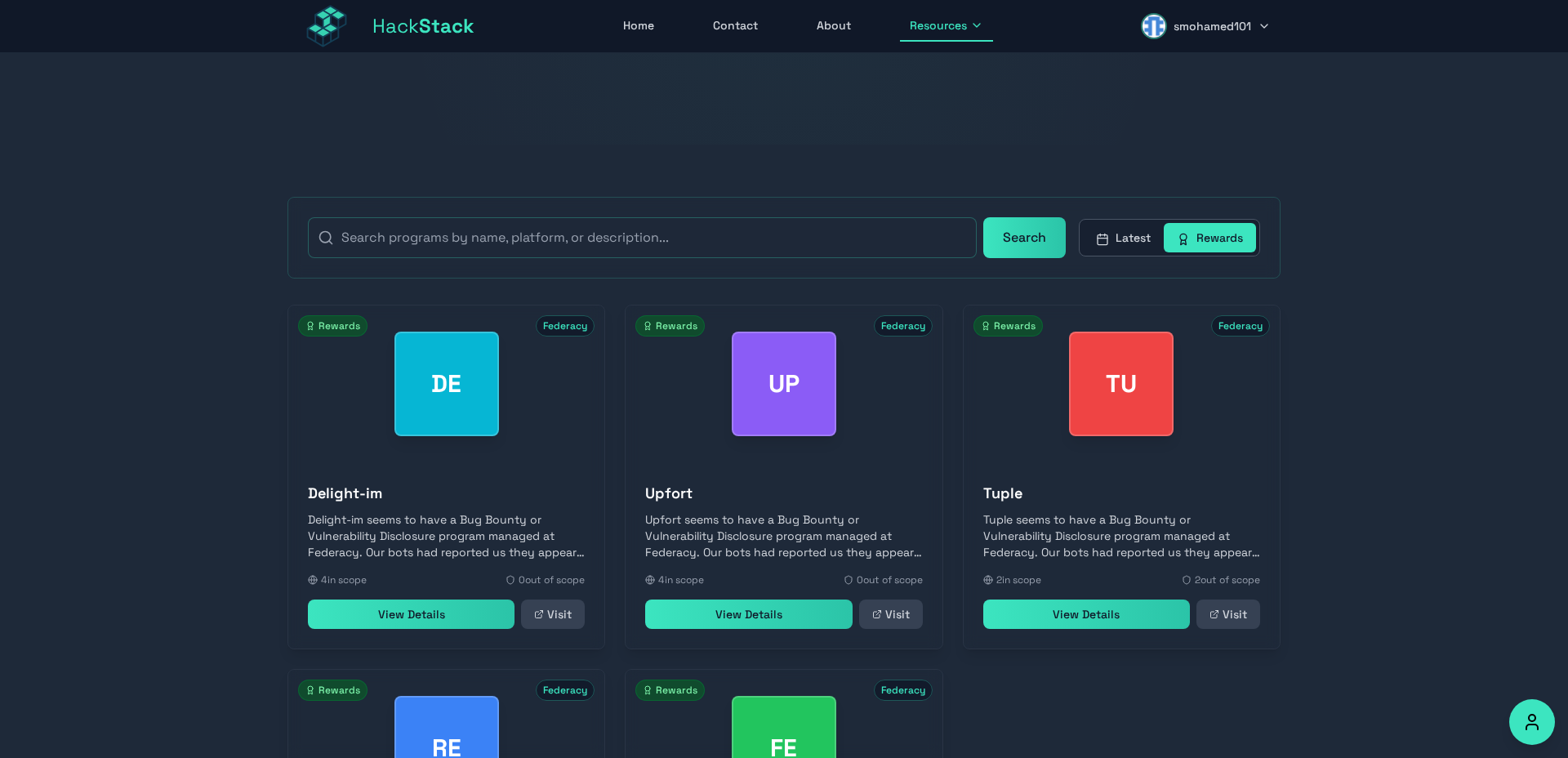
click at [724, 629] on link "View Details" at bounding box center [749, 613] width 207 height 29
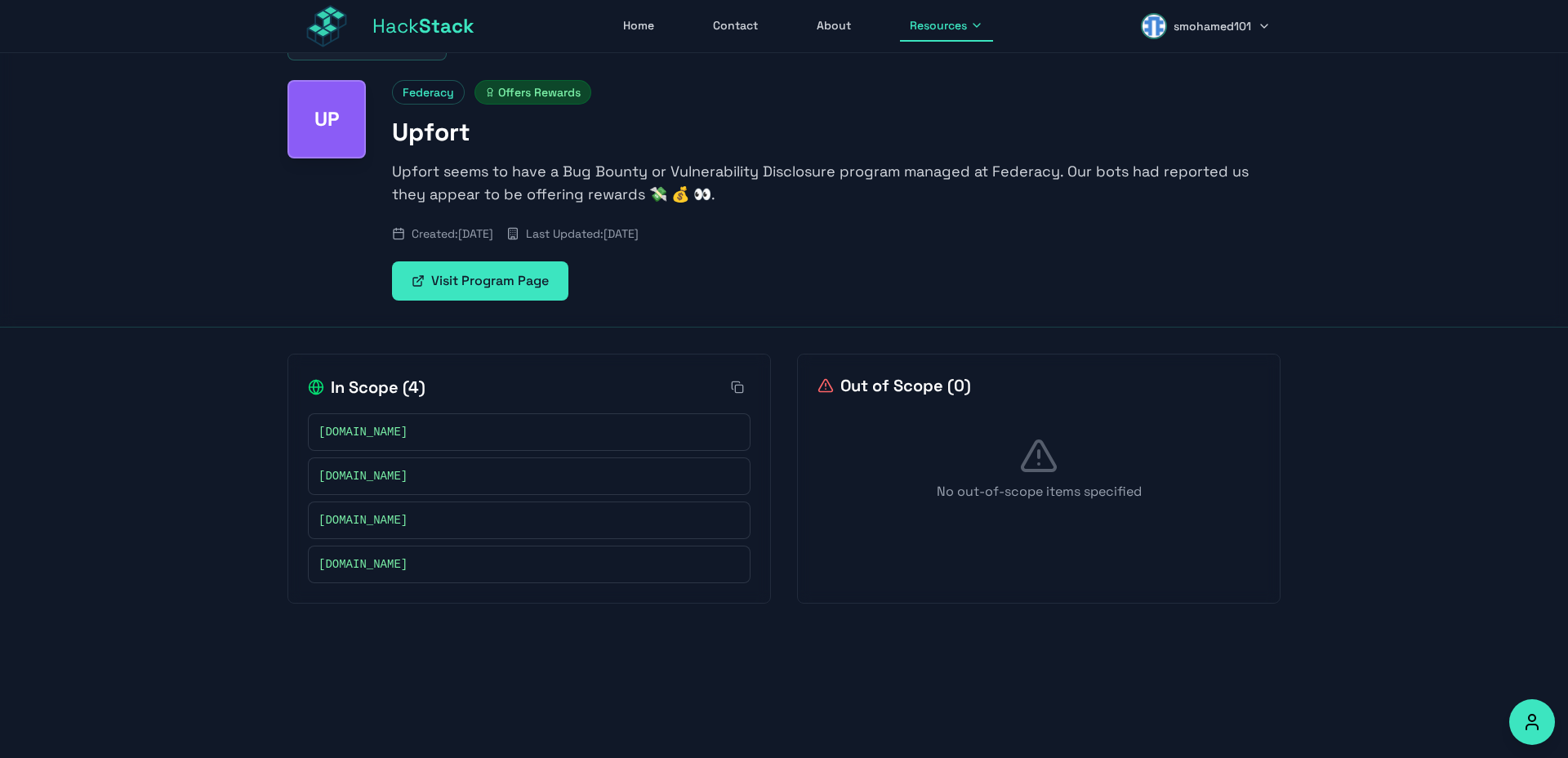
click at [459, 303] on div "Back to Programs UP Federacy Offers Rewards Upfort Upfort seems to have a Bug B…" at bounding box center [784, 164] width 1045 height 327
click at [508, 245] on div "Federacy Offers Rewards Upfort Upfort seems to have a Bug Bounty or Vulnerabili…" at bounding box center [836, 190] width 888 height 220
click at [498, 276] on link "Visit Program Page" at bounding box center [480, 281] width 177 height 39
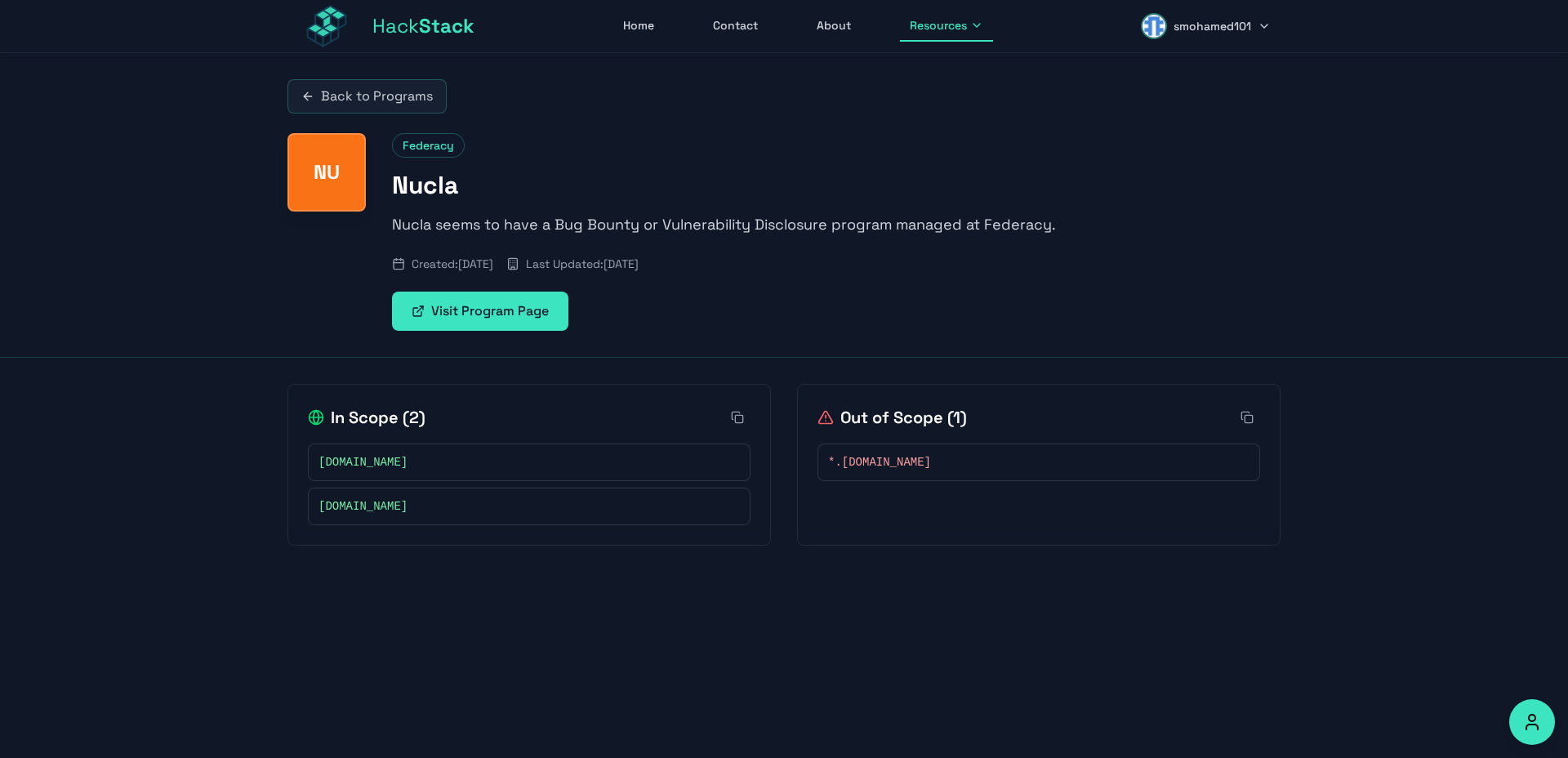
click at [467, 316] on link "Visit Program Page" at bounding box center [480, 310] width 177 height 39
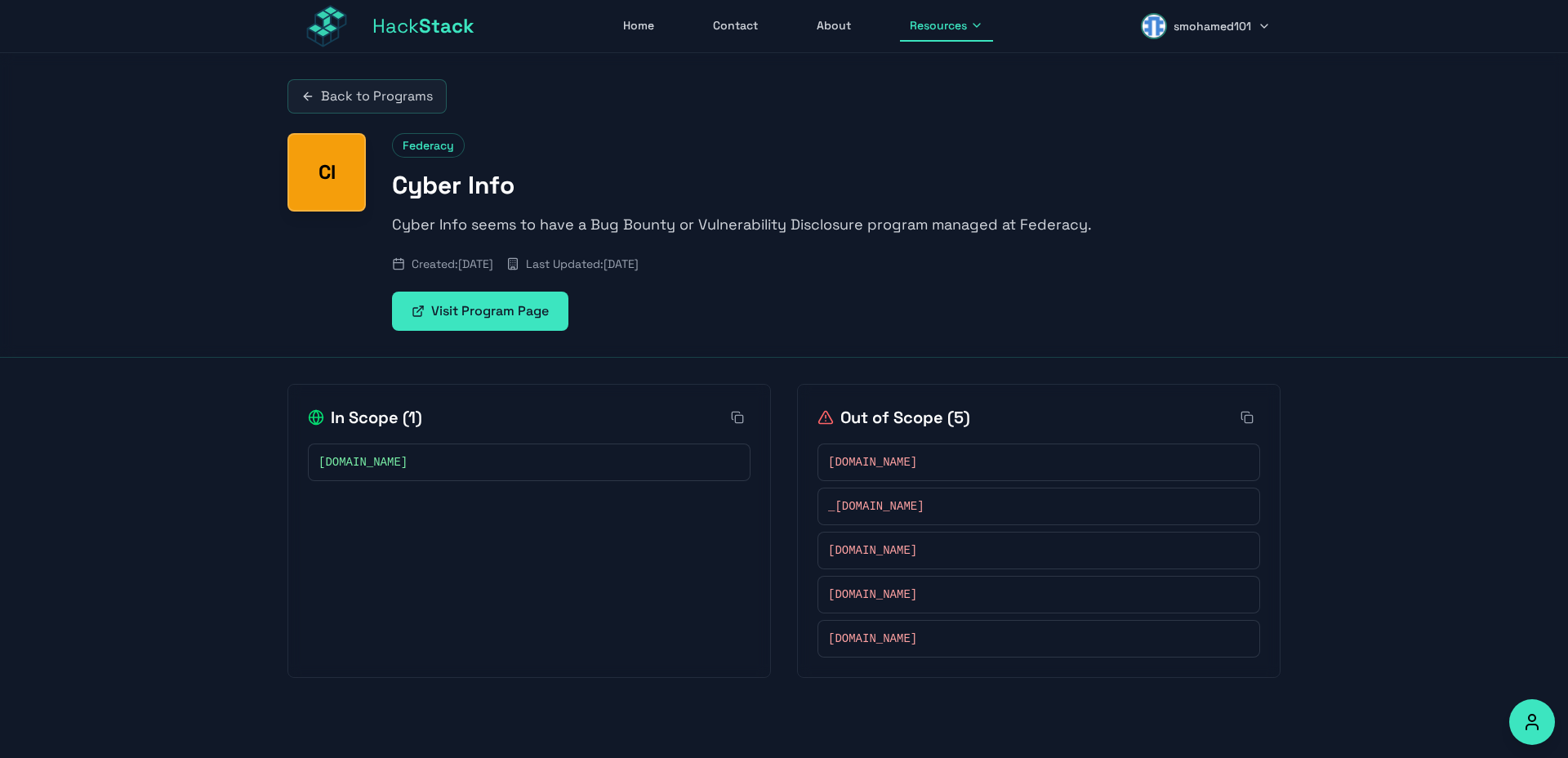
click at [473, 303] on link "Visit Program Page" at bounding box center [480, 310] width 177 height 39
